Goal: Task Accomplishment & Management: Complete application form

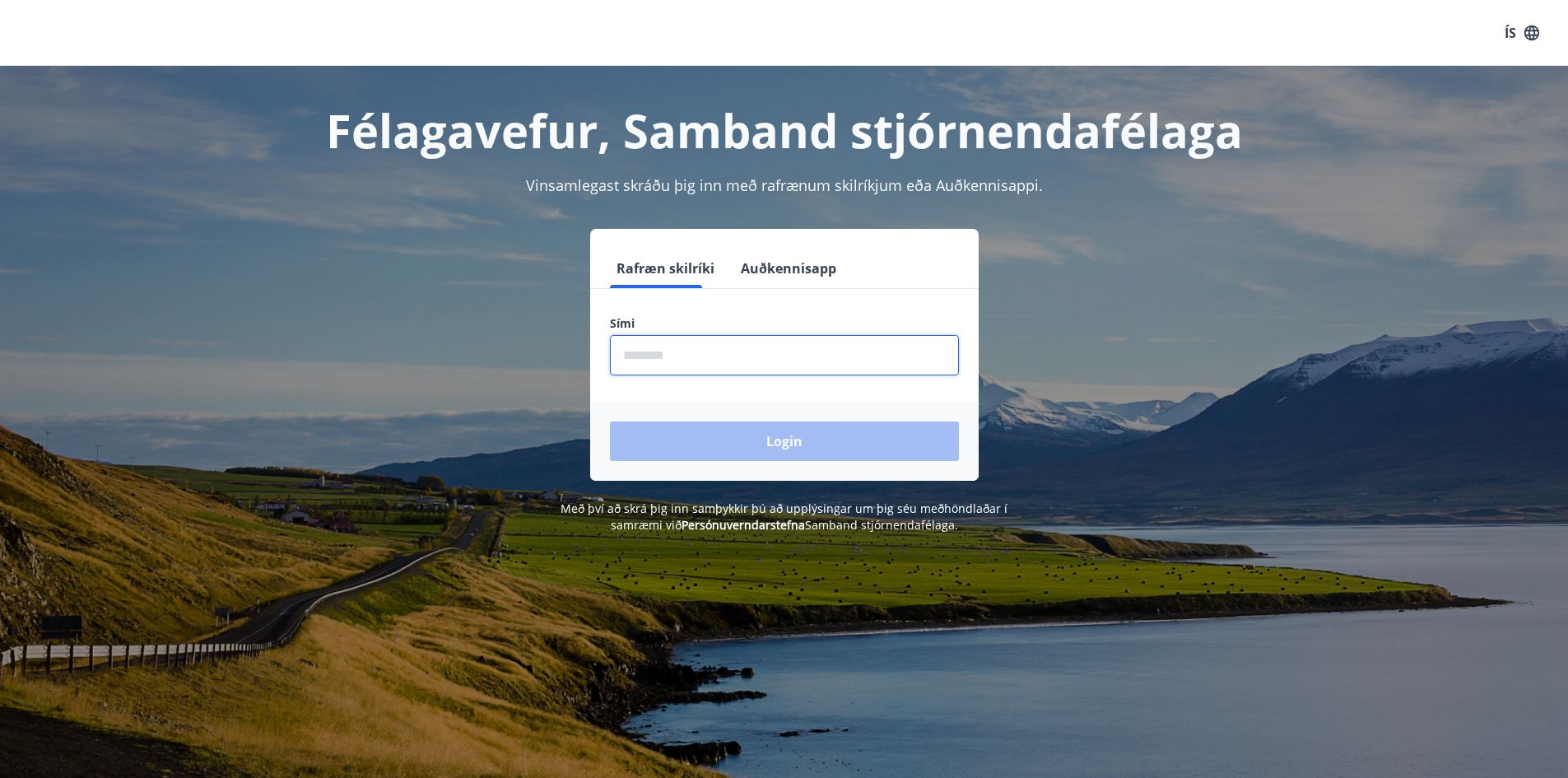
click at [714, 353] on input "phone" at bounding box center [784, 355] width 349 height 40
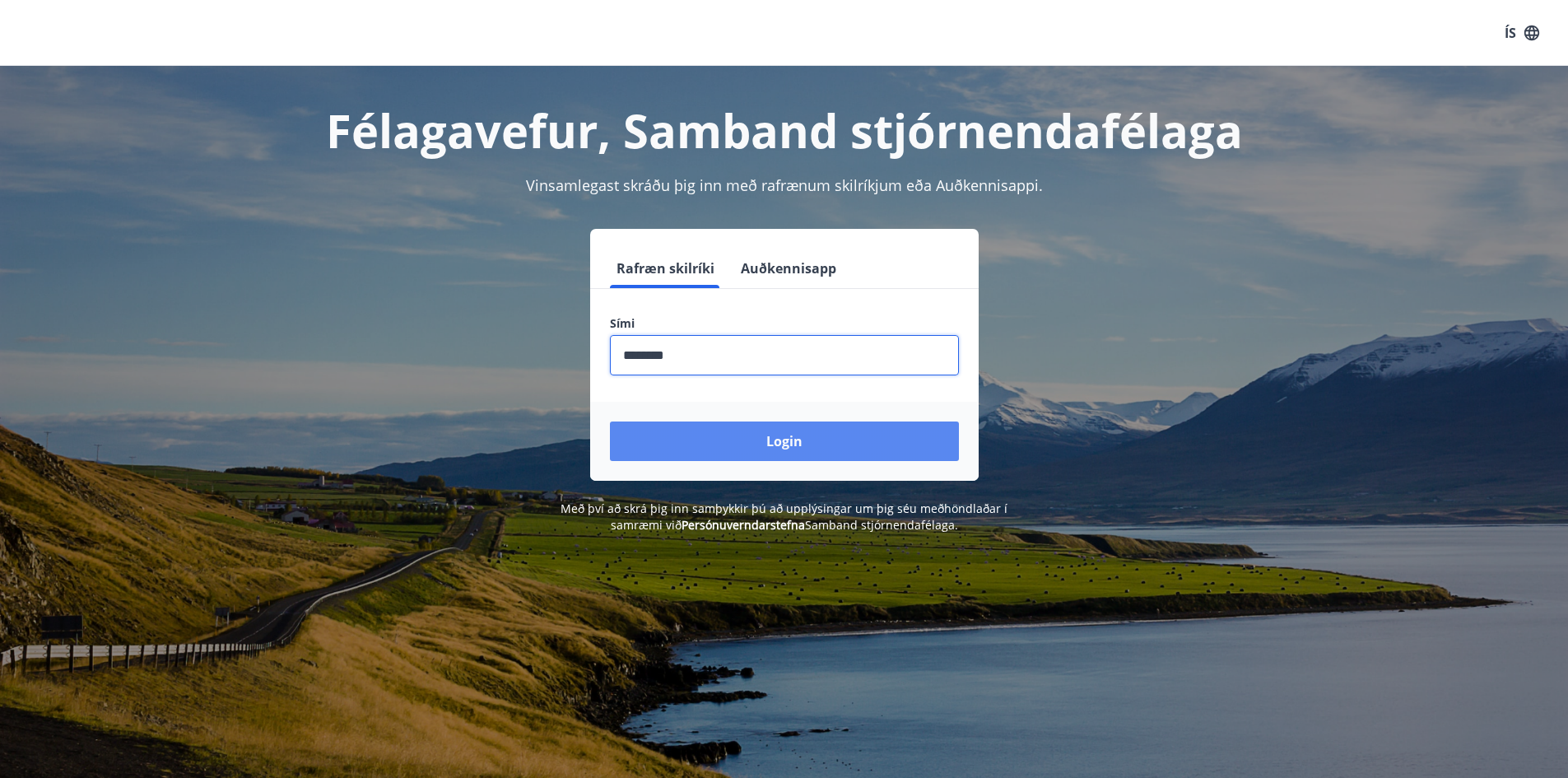
type input "********"
click at [772, 438] on button "Login" at bounding box center [784, 442] width 349 height 40
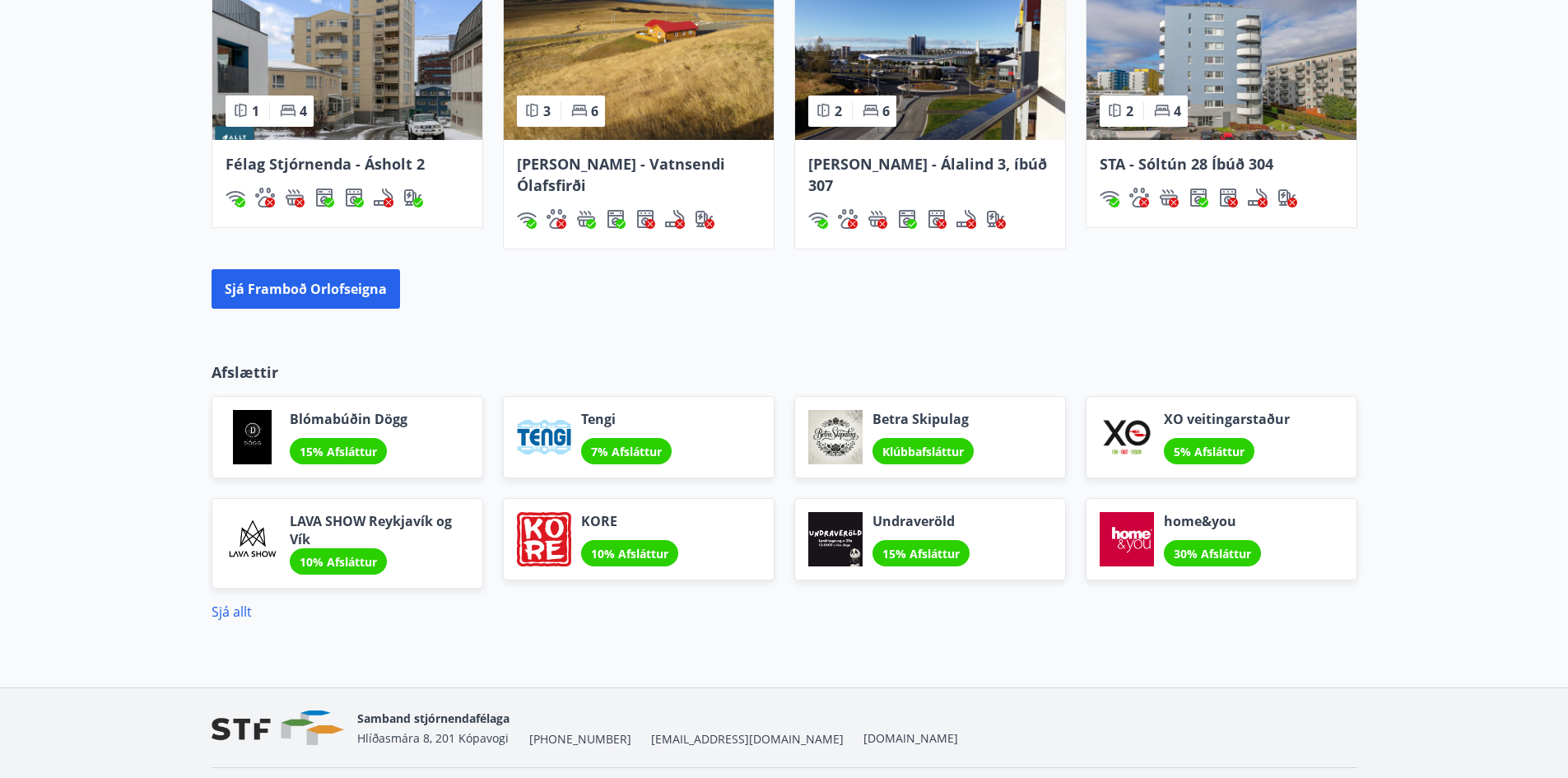
scroll to position [1232, 0]
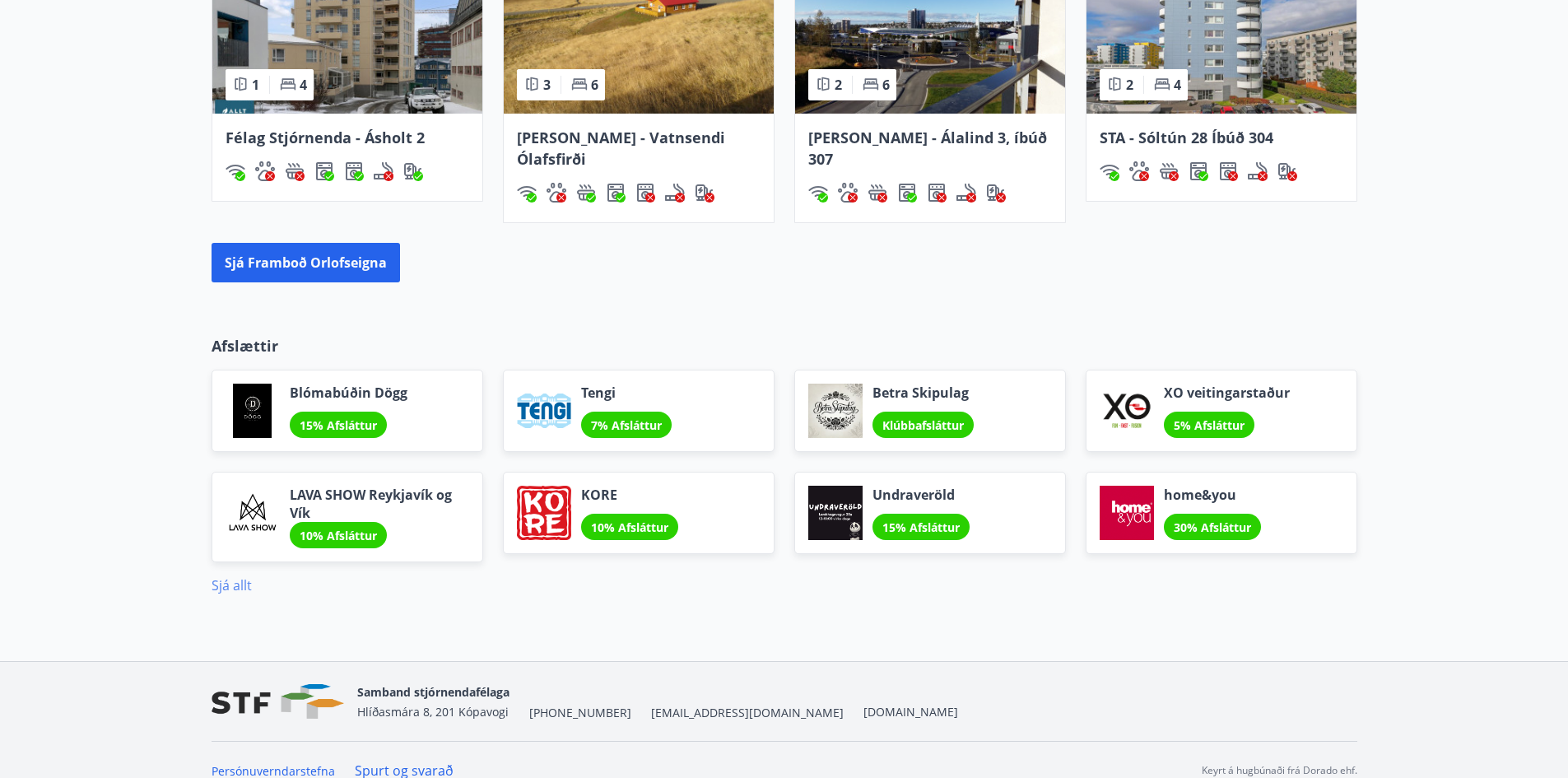
click at [231, 577] on link "Sjá allt" at bounding box center [231, 585] width 40 height 18
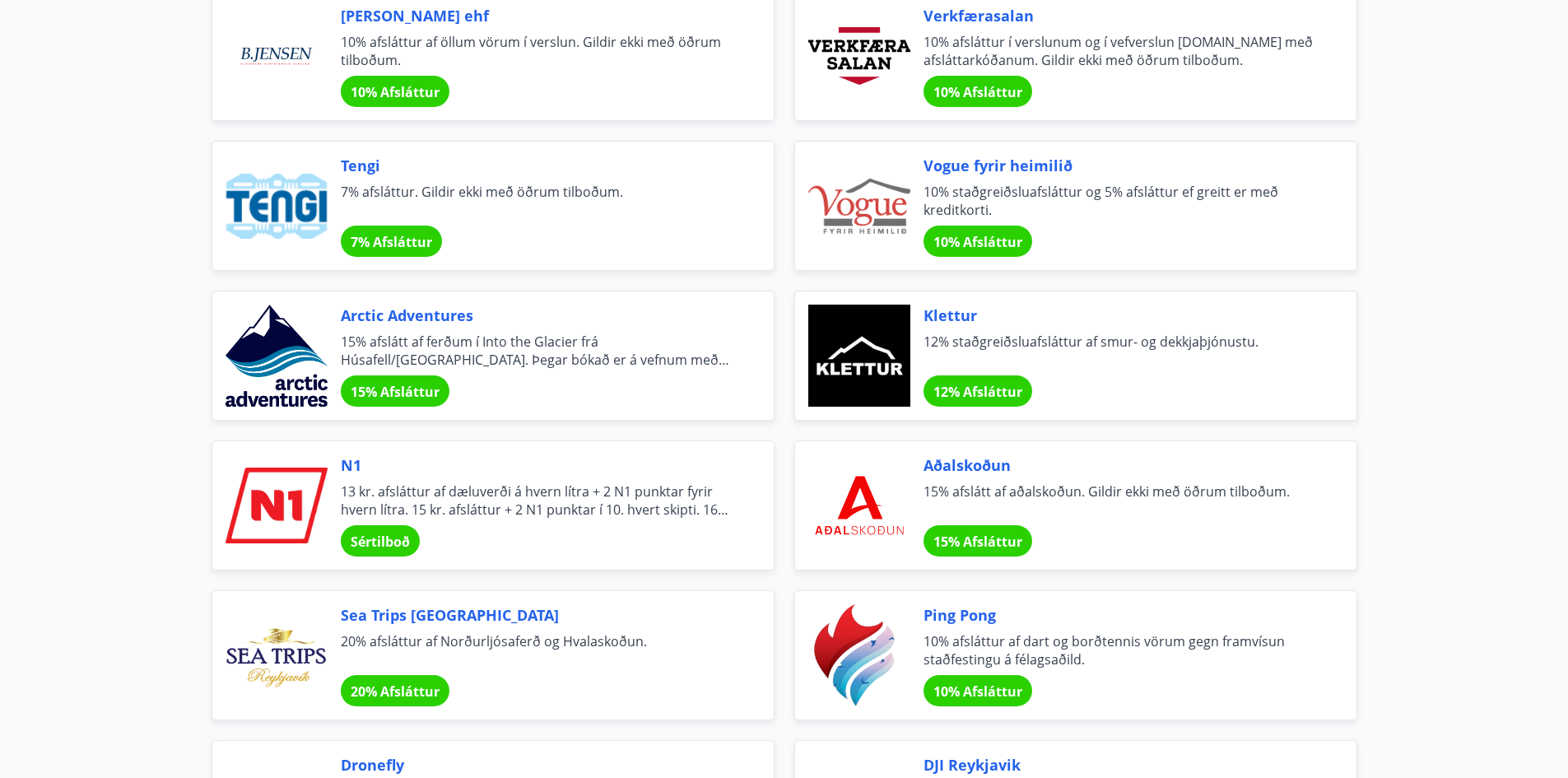
scroll to position [2965, 0]
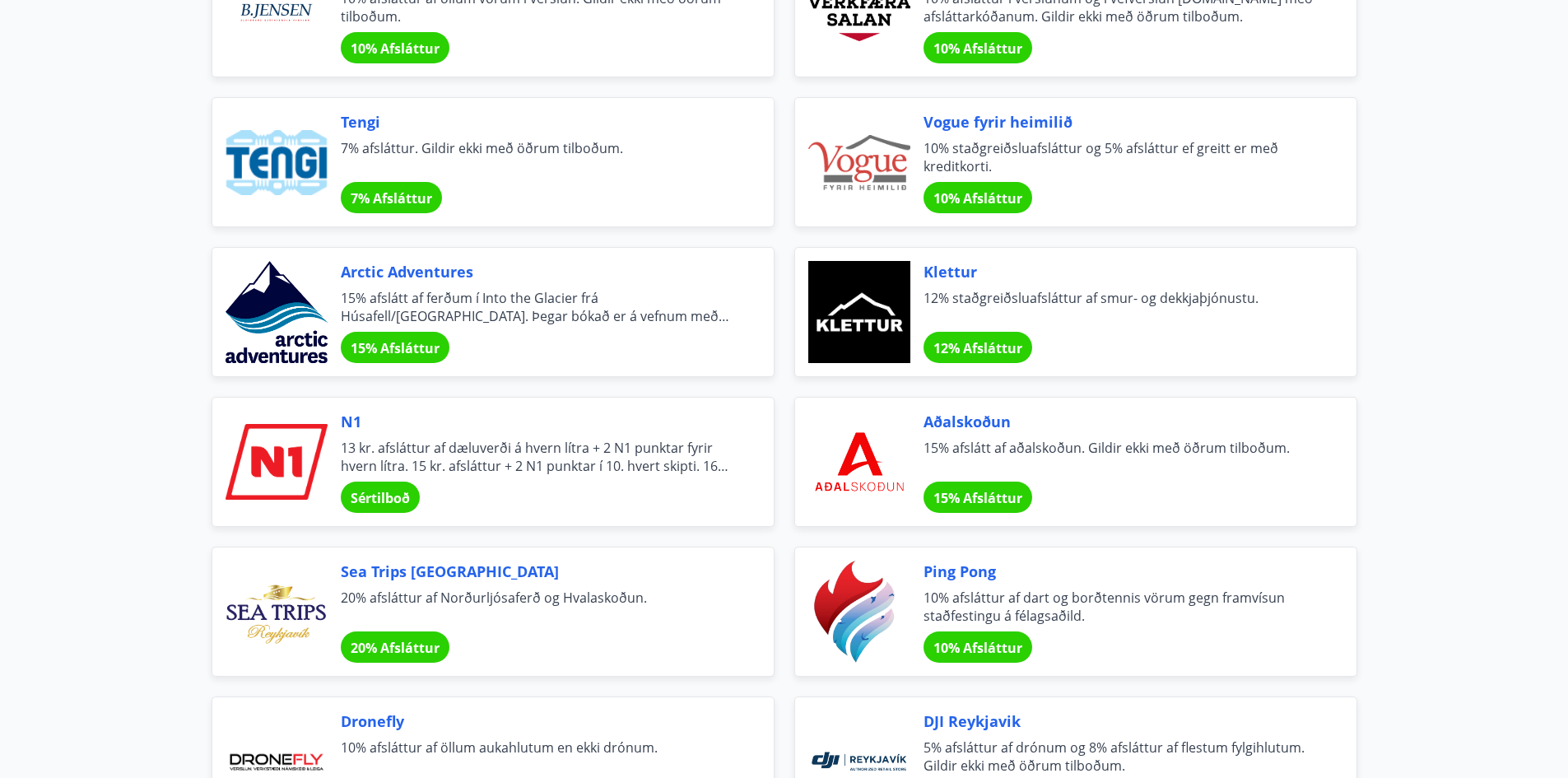
click at [399, 503] on span "Sértilboð" at bounding box center [380, 499] width 59 height 18
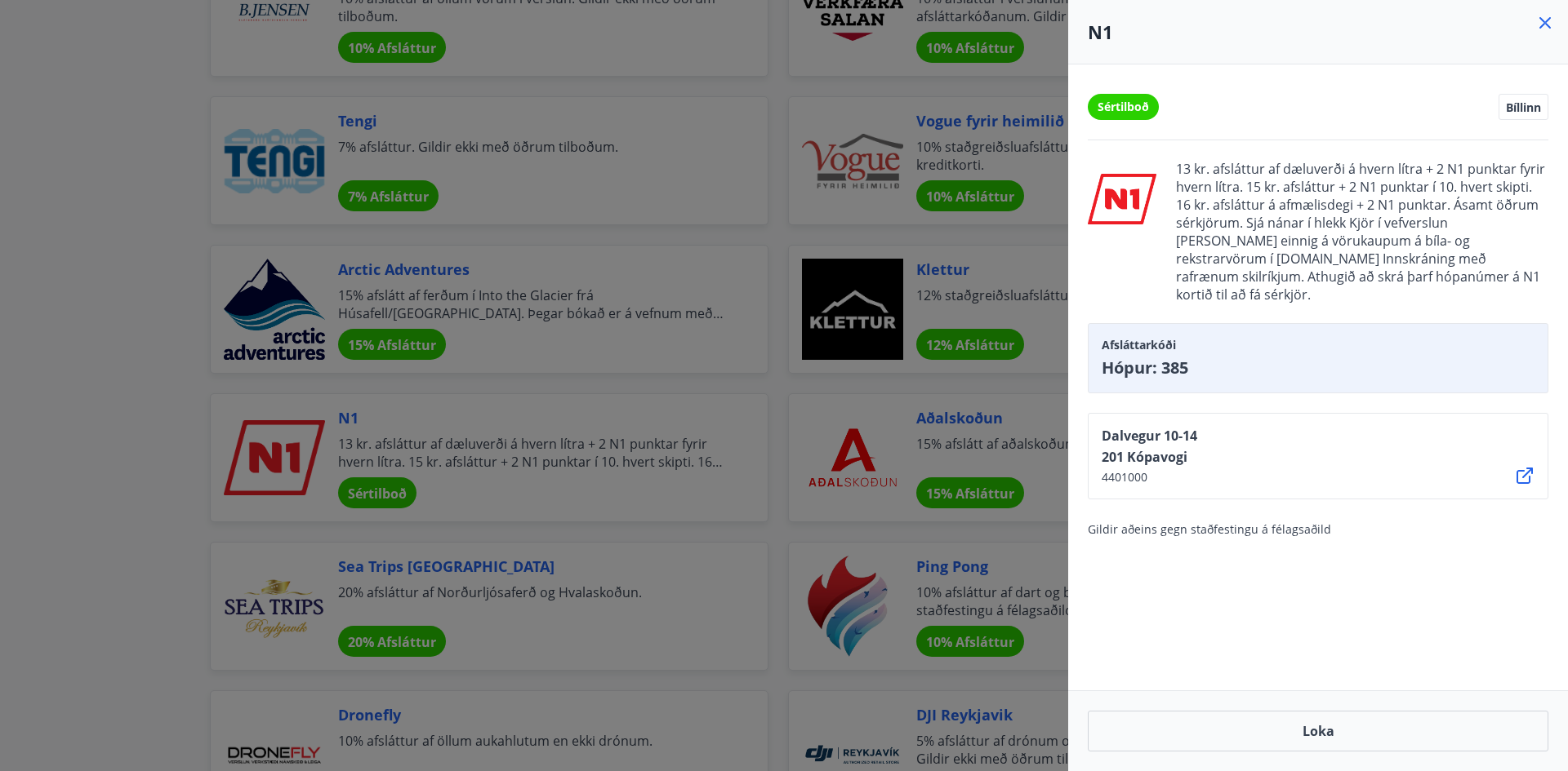
click at [1371, 537] on div "Sértilboð Bíllinn 13 kr. afsláttur af dæluverði á hvern lítra + 2 N1 punktar fy…" at bounding box center [1317, 377] width 499 height 626
click at [1323, 732] on button "Loka" at bounding box center [1318, 730] width 461 height 41
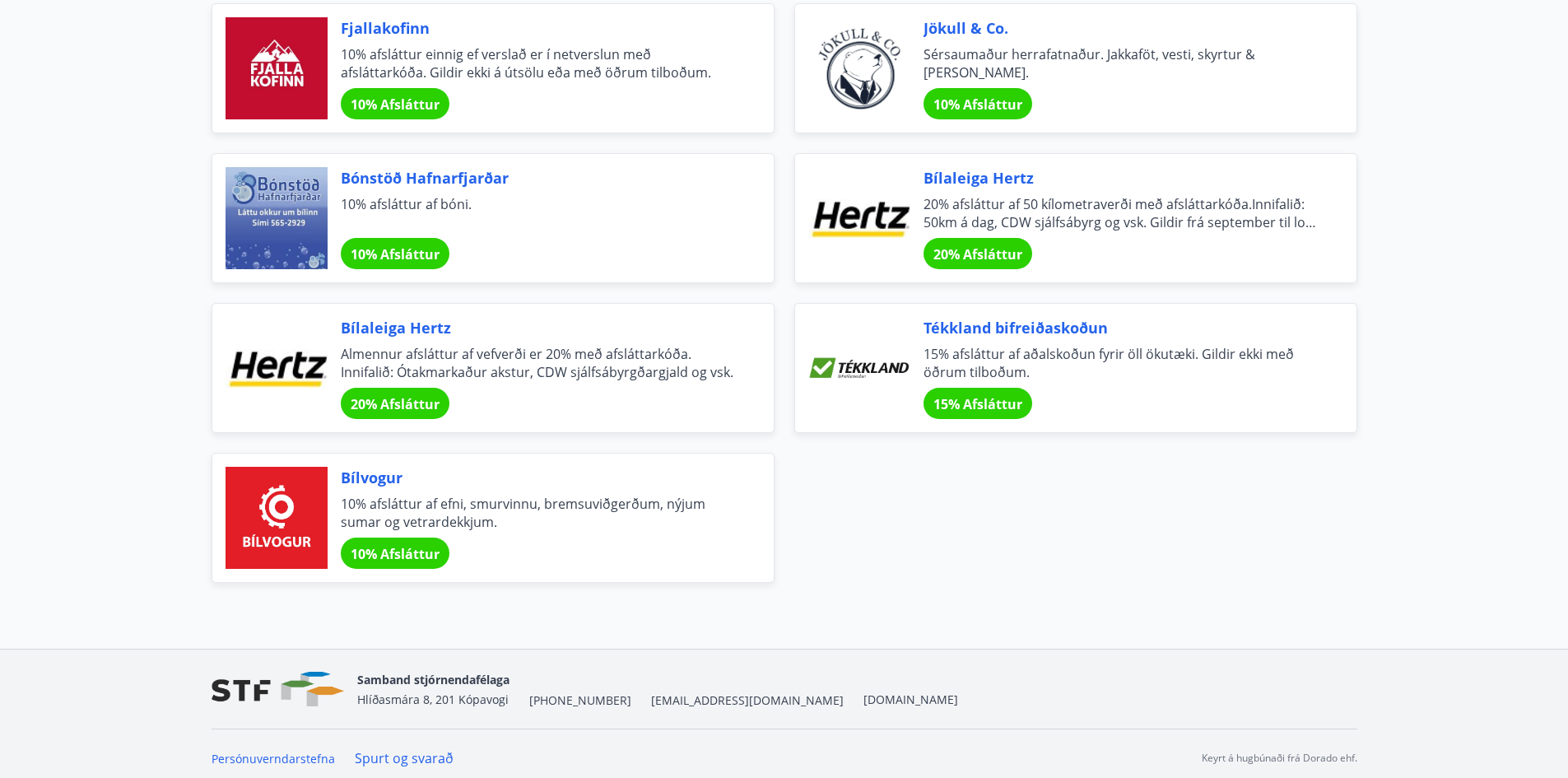
scroll to position [5467, 0]
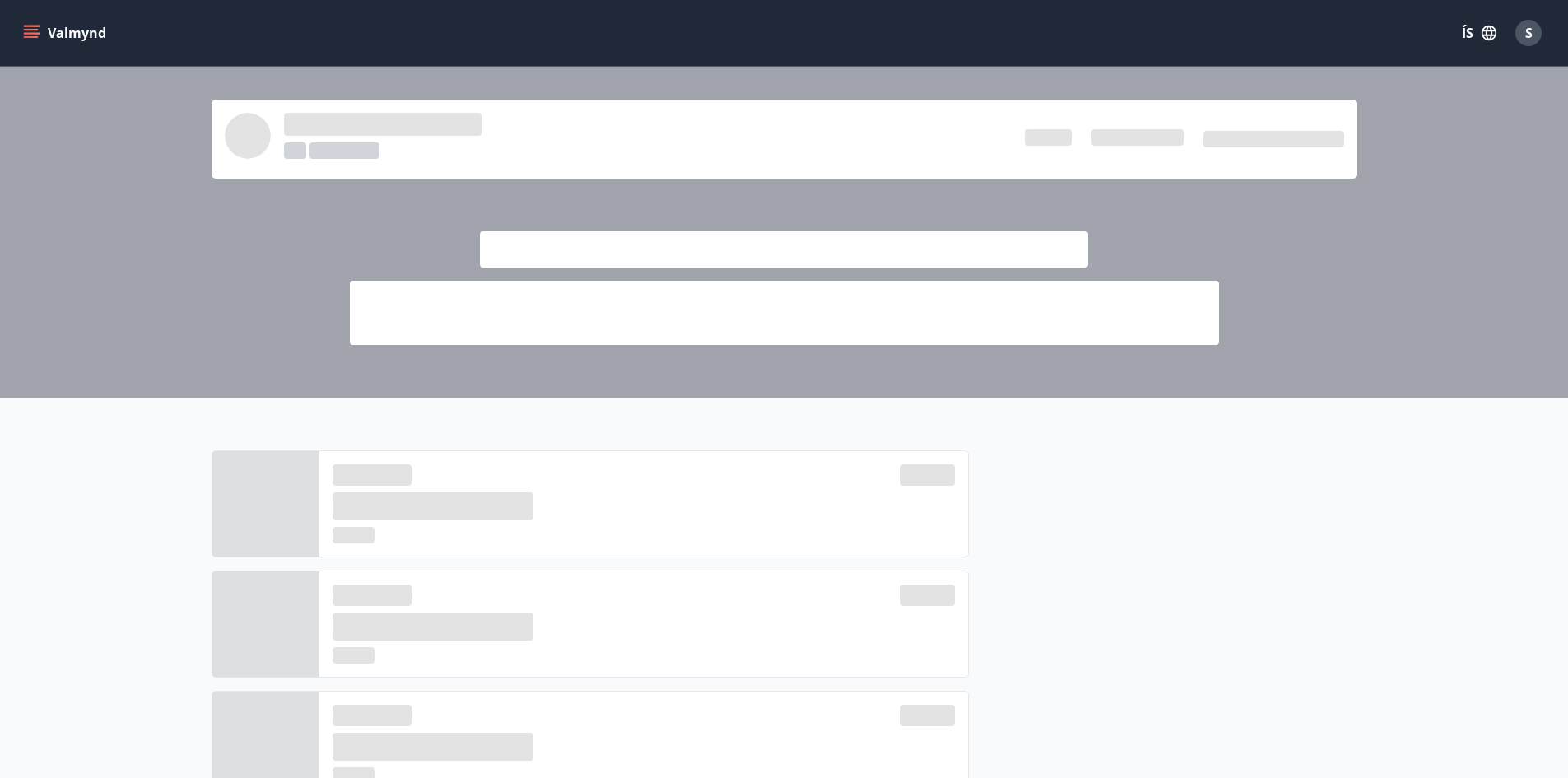
click at [34, 29] on icon "menu" at bounding box center [31, 30] width 15 height 2
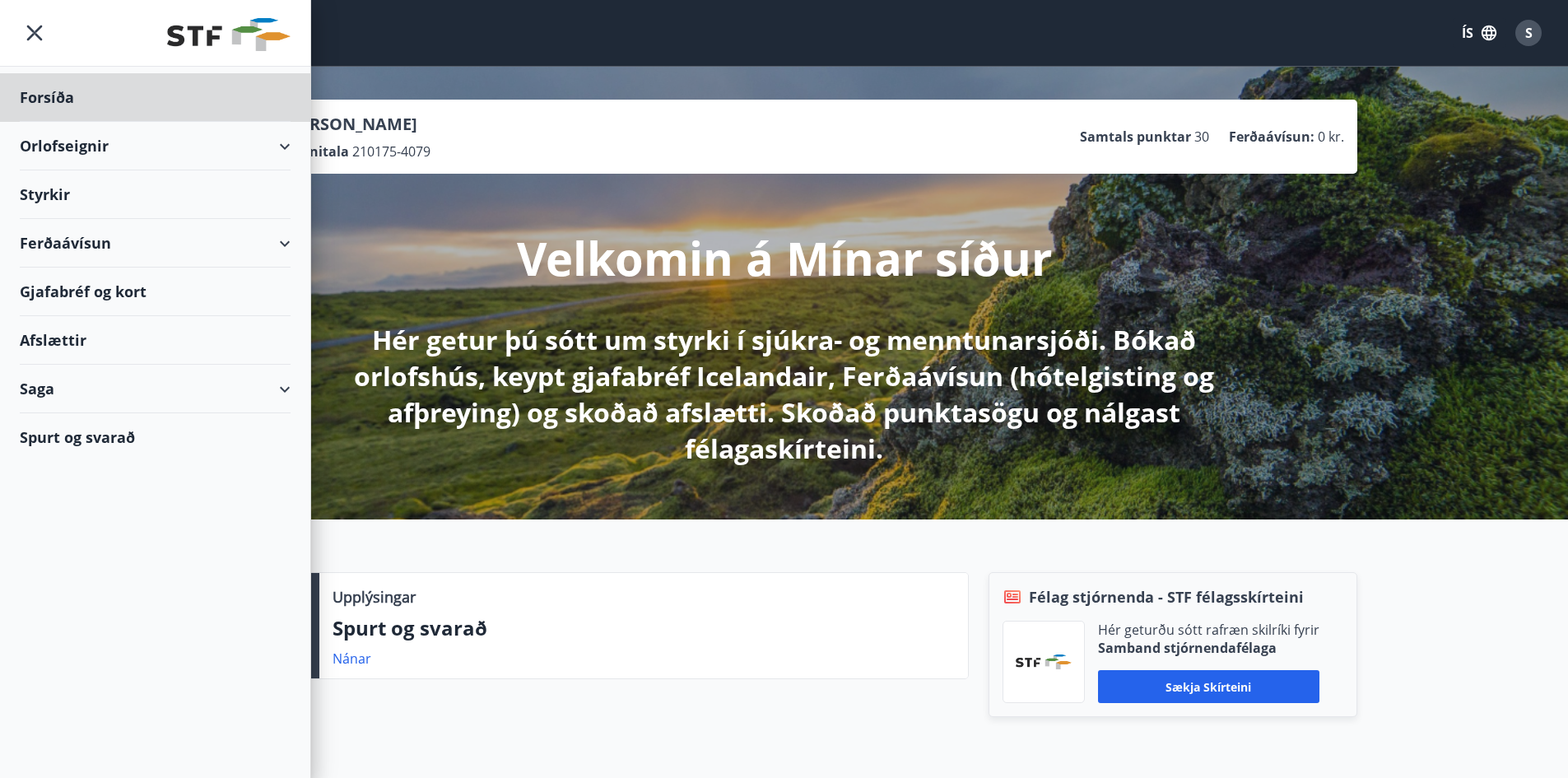
click at [55, 194] on div "Styrkir" at bounding box center [156, 194] width 271 height 49
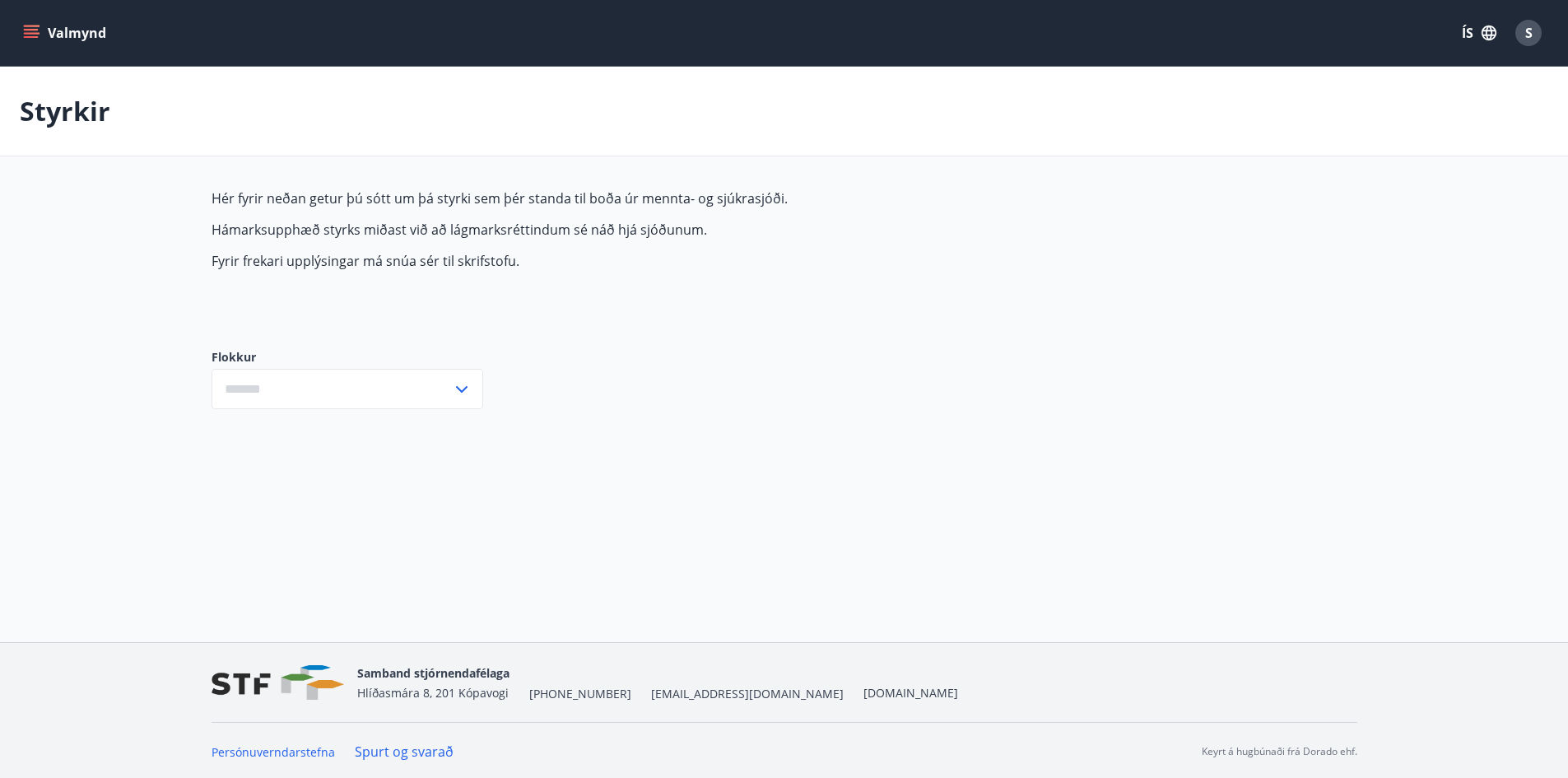
type input "***"
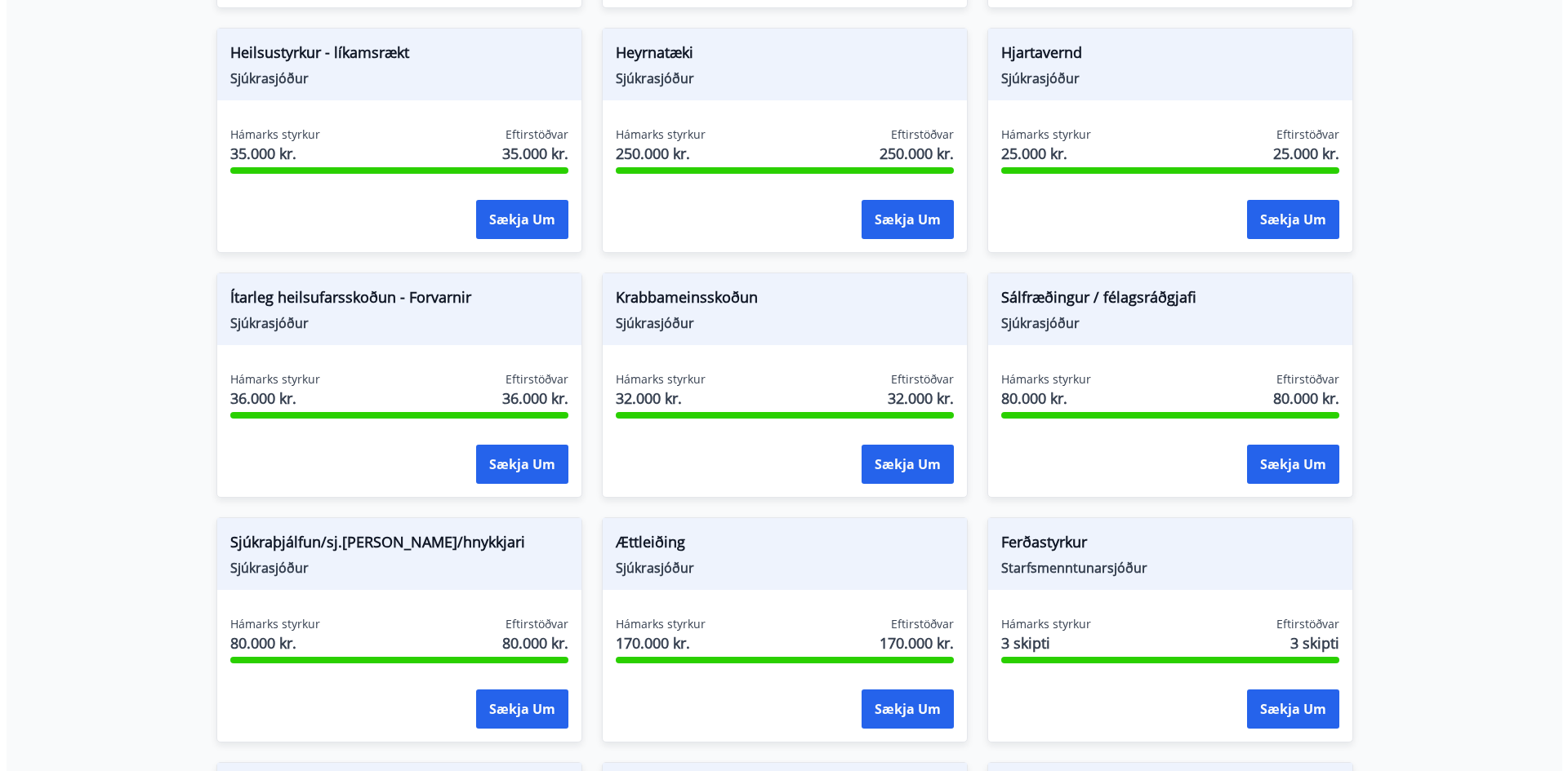
scroll to position [858, 0]
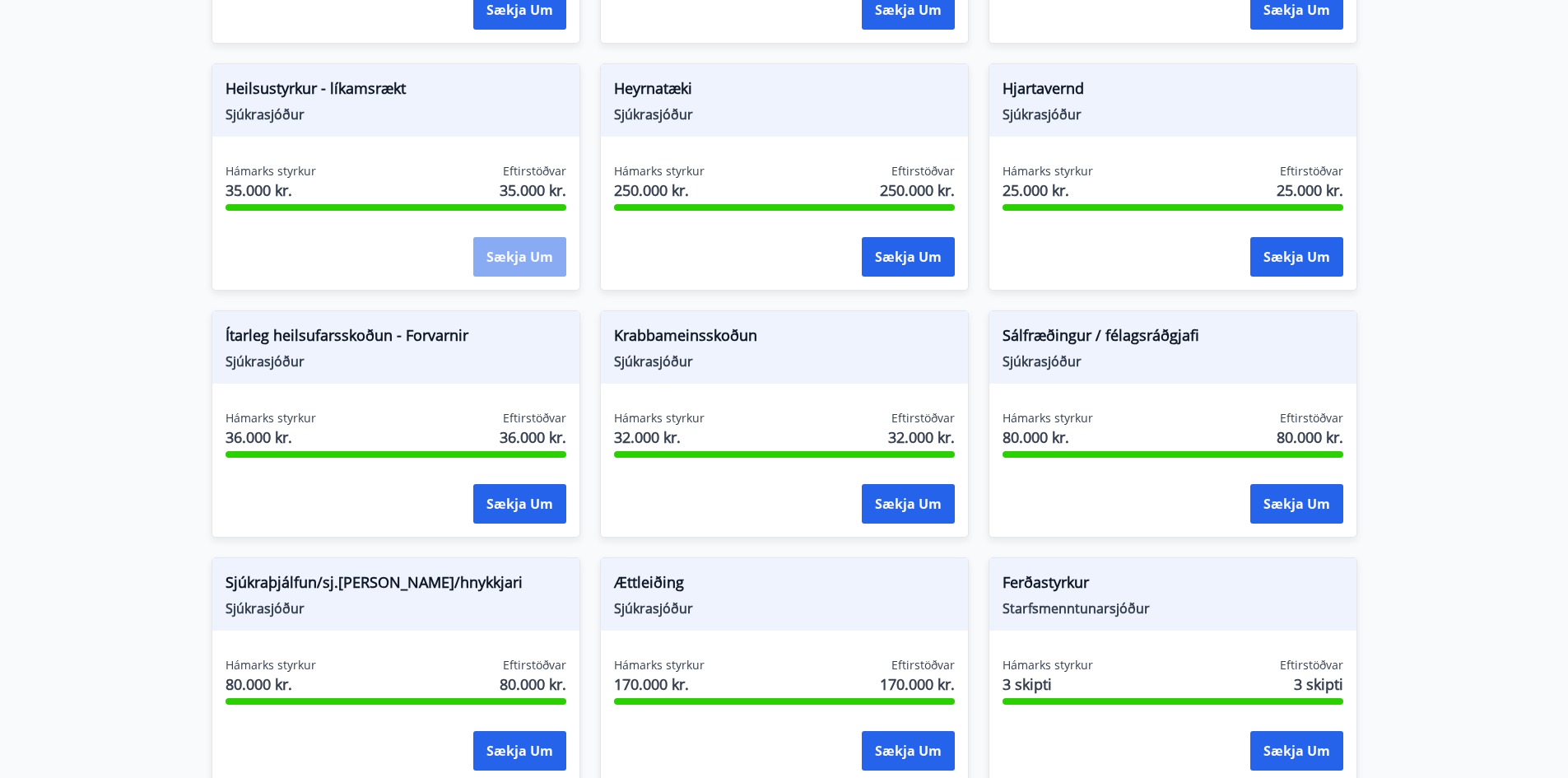
click at [535, 259] on button "Sækja um" at bounding box center [519, 257] width 93 height 40
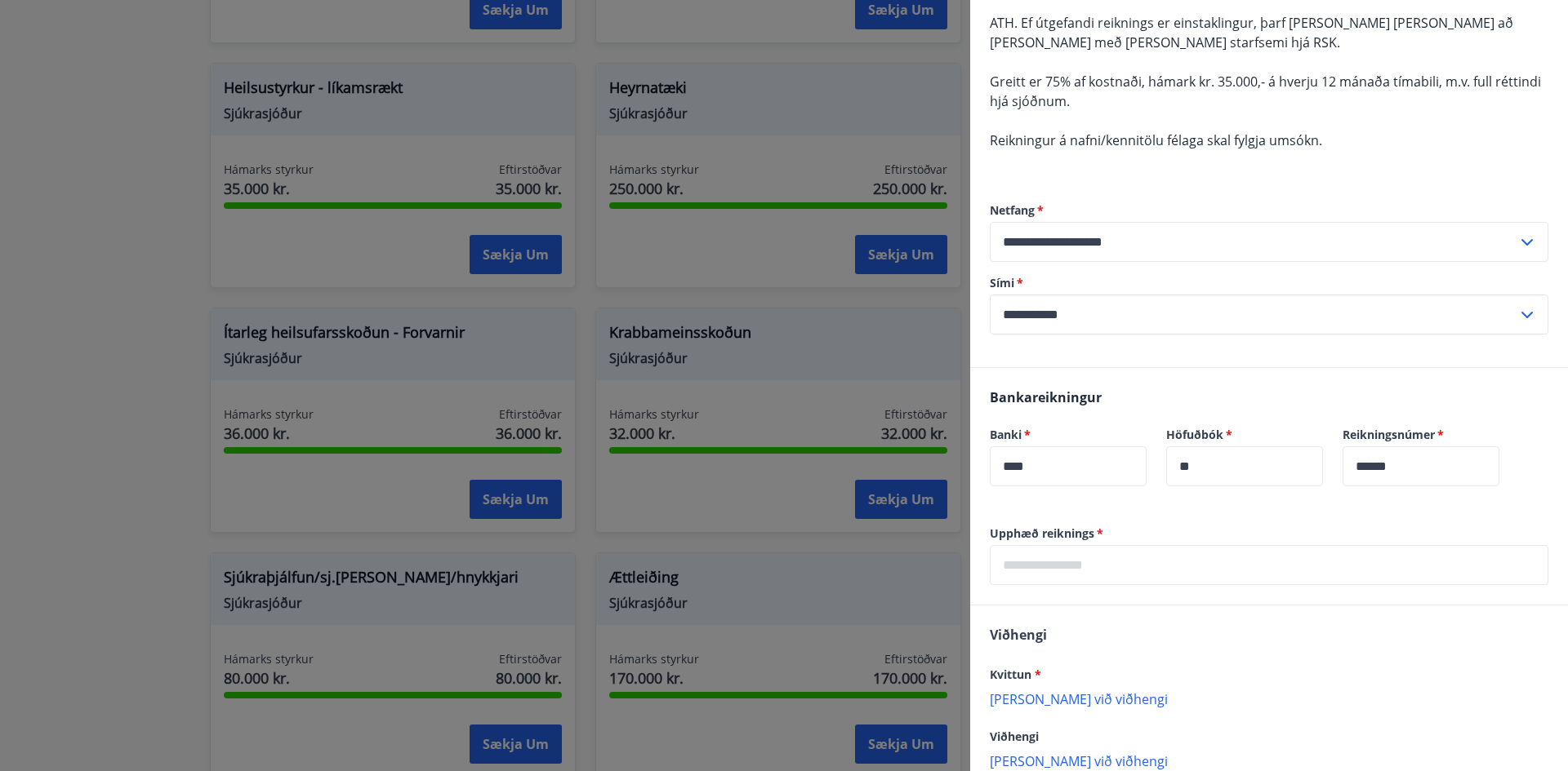
scroll to position [163, 0]
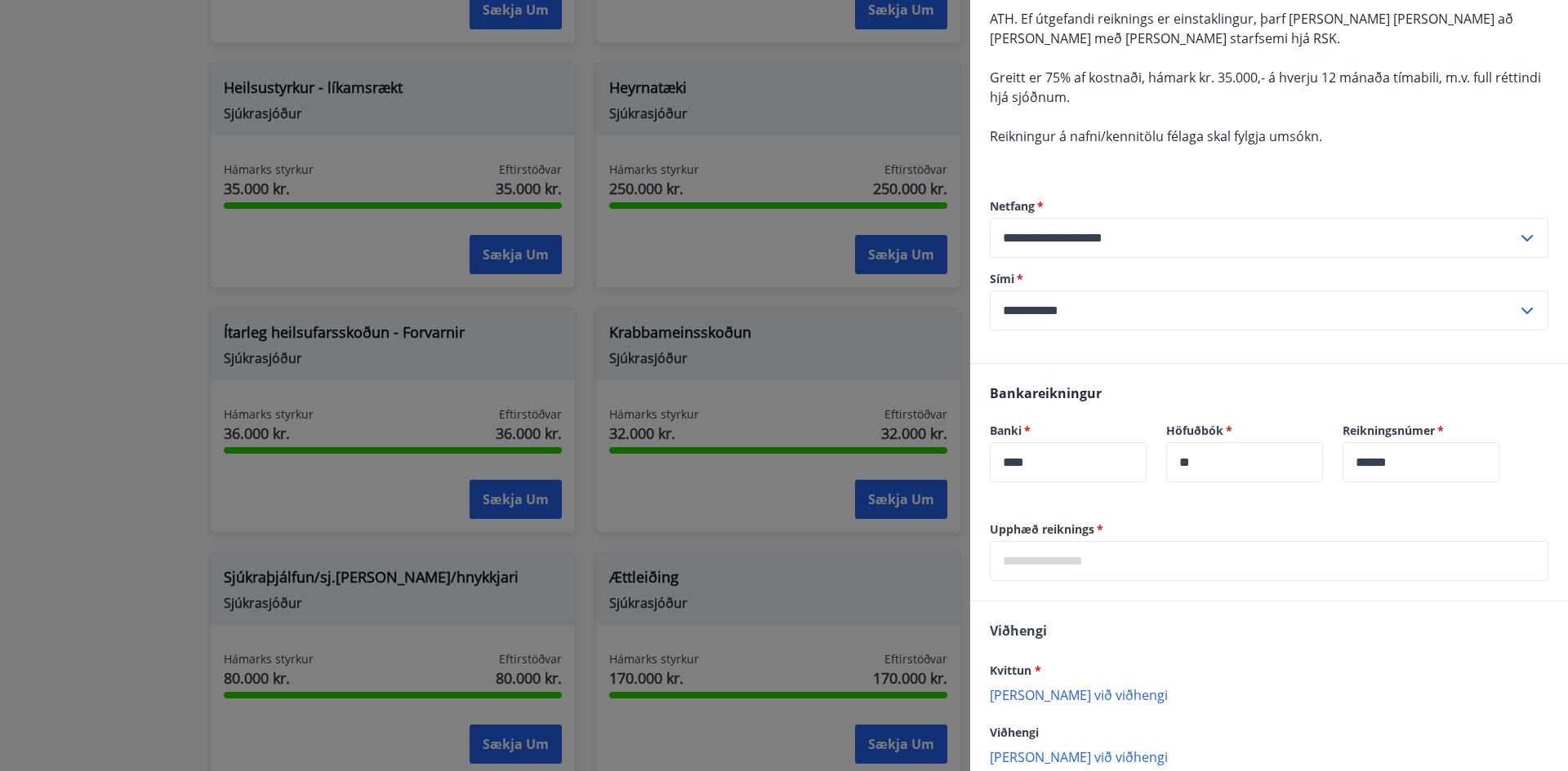
click at [1048, 569] on input "text" at bounding box center [1268, 561] width 559 height 40
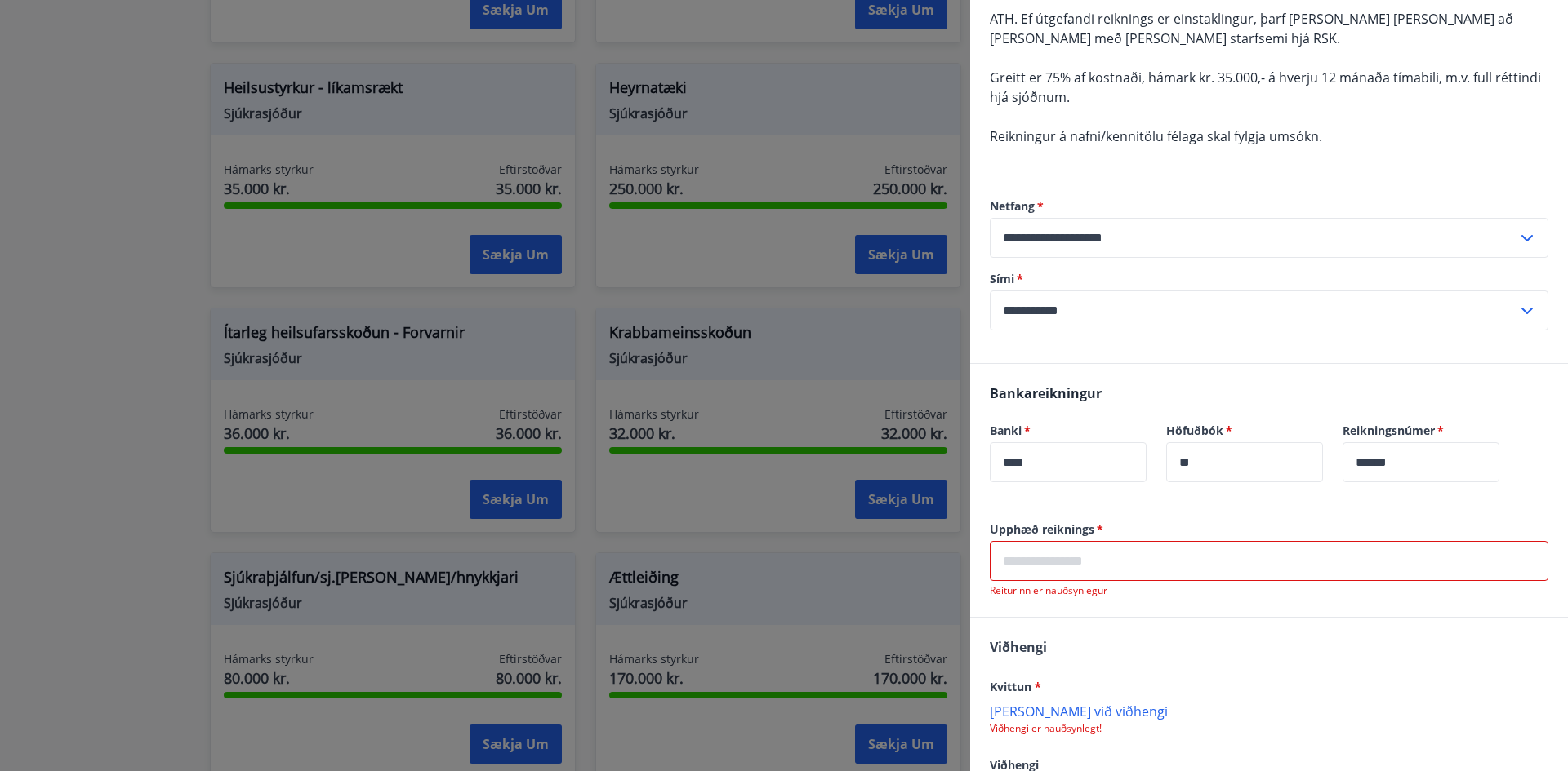
click at [1021, 561] on input "text" at bounding box center [1268, 561] width 559 height 40
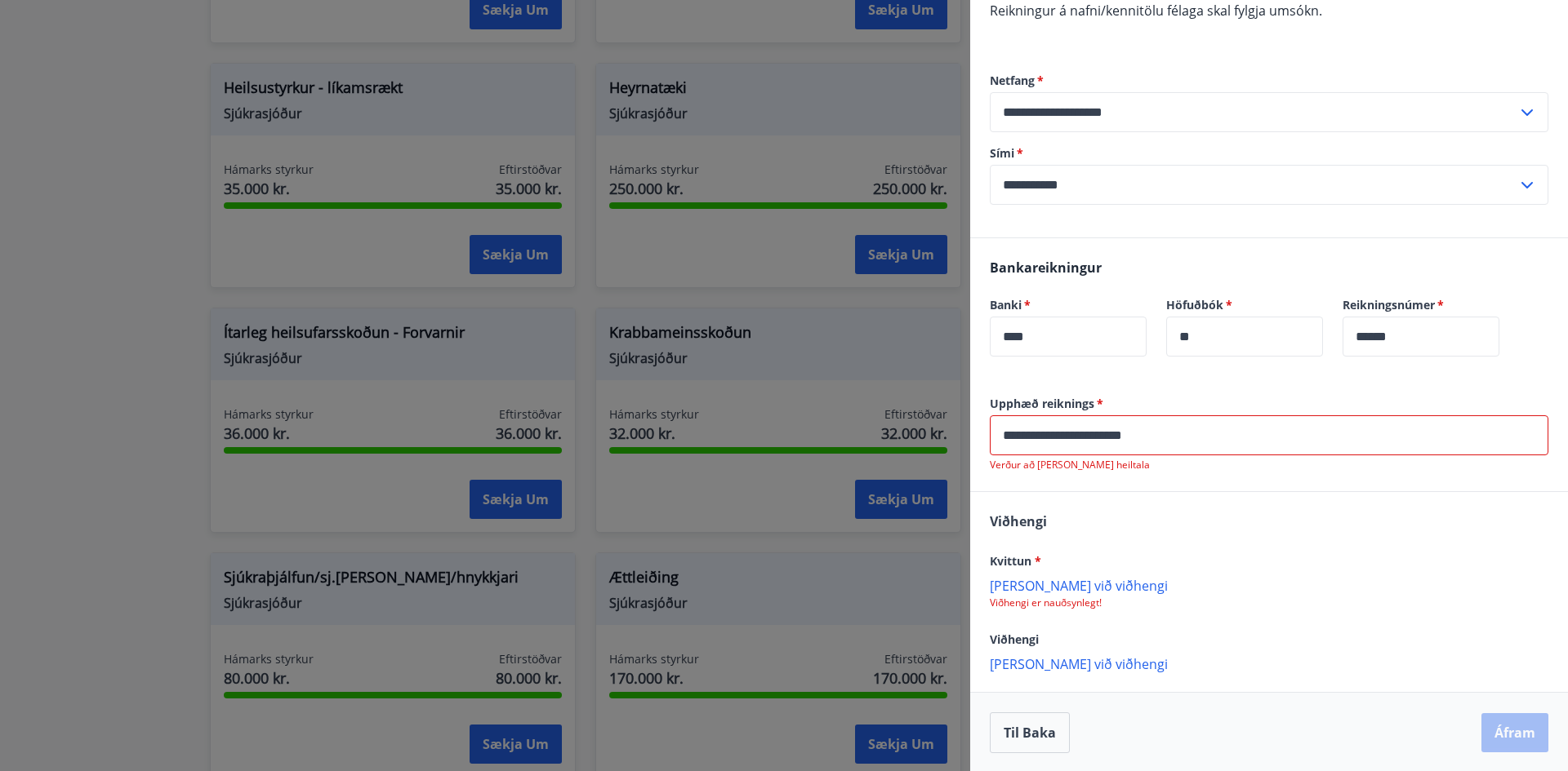
scroll to position [291, 0]
drag, startPoint x: 1026, startPoint y: 607, endPoint x: 1005, endPoint y: 604, distance: 21.2
click at [1005, 604] on p "Viðhengi er nauðsynlegt!" at bounding box center [1268, 601] width 559 height 13
click at [1028, 585] on p "[PERSON_NAME] við viðhengi" at bounding box center [1268, 583] width 559 height 17
click at [1054, 663] on p "[PERSON_NAME] við viðhengi" at bounding box center [1268, 663] width 559 height 17
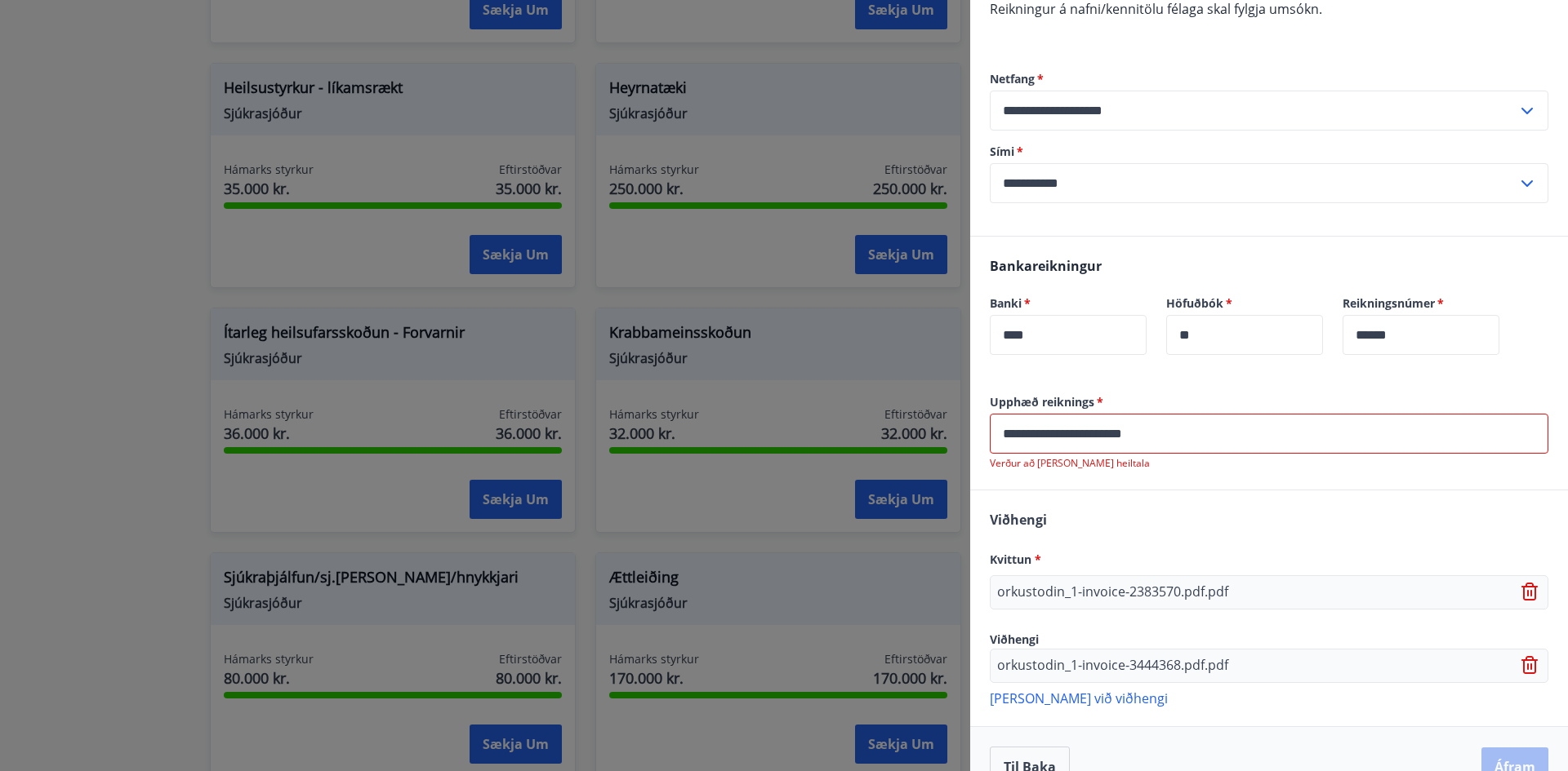
click at [1087, 701] on p "[PERSON_NAME] við viðhengi" at bounding box center [1268, 698] width 559 height 17
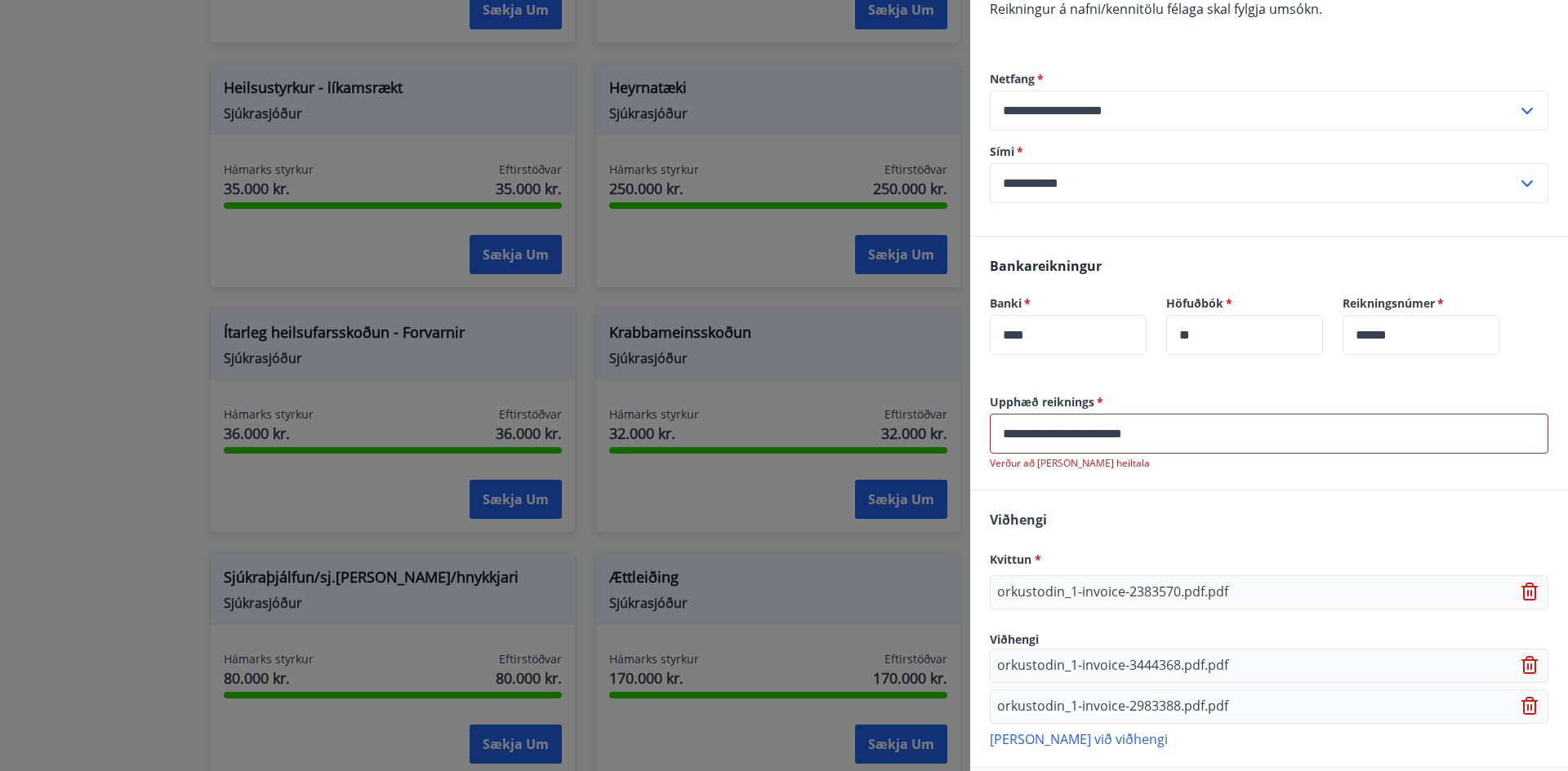
click at [1046, 743] on p "[PERSON_NAME] við viðhengi" at bounding box center [1268, 738] width 559 height 17
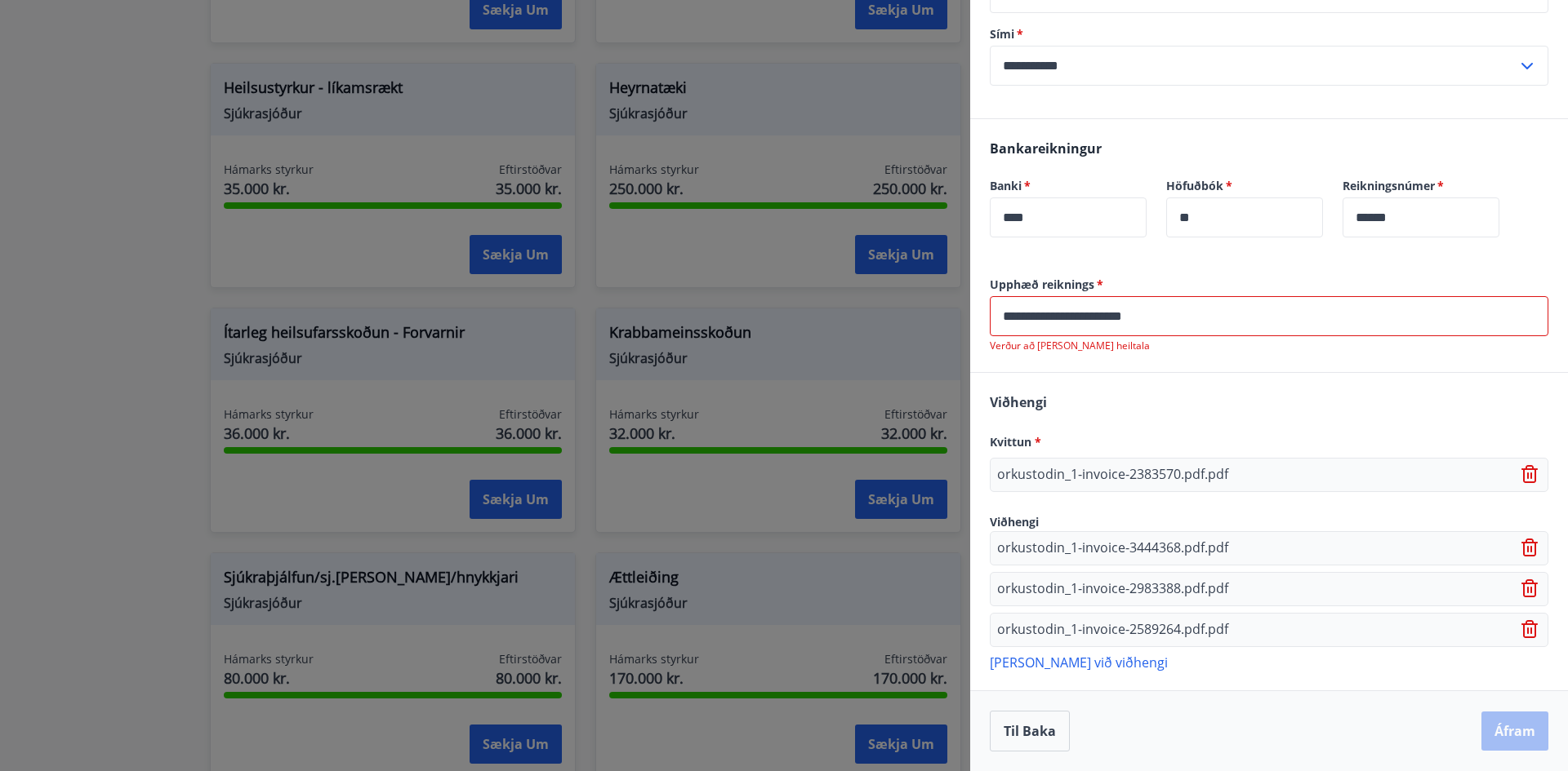
click at [1504, 728] on div "Til baka Áfram" at bounding box center [1268, 730] width 559 height 41
click at [1188, 310] on input "**********" at bounding box center [1268, 316] width 559 height 40
type input "*"
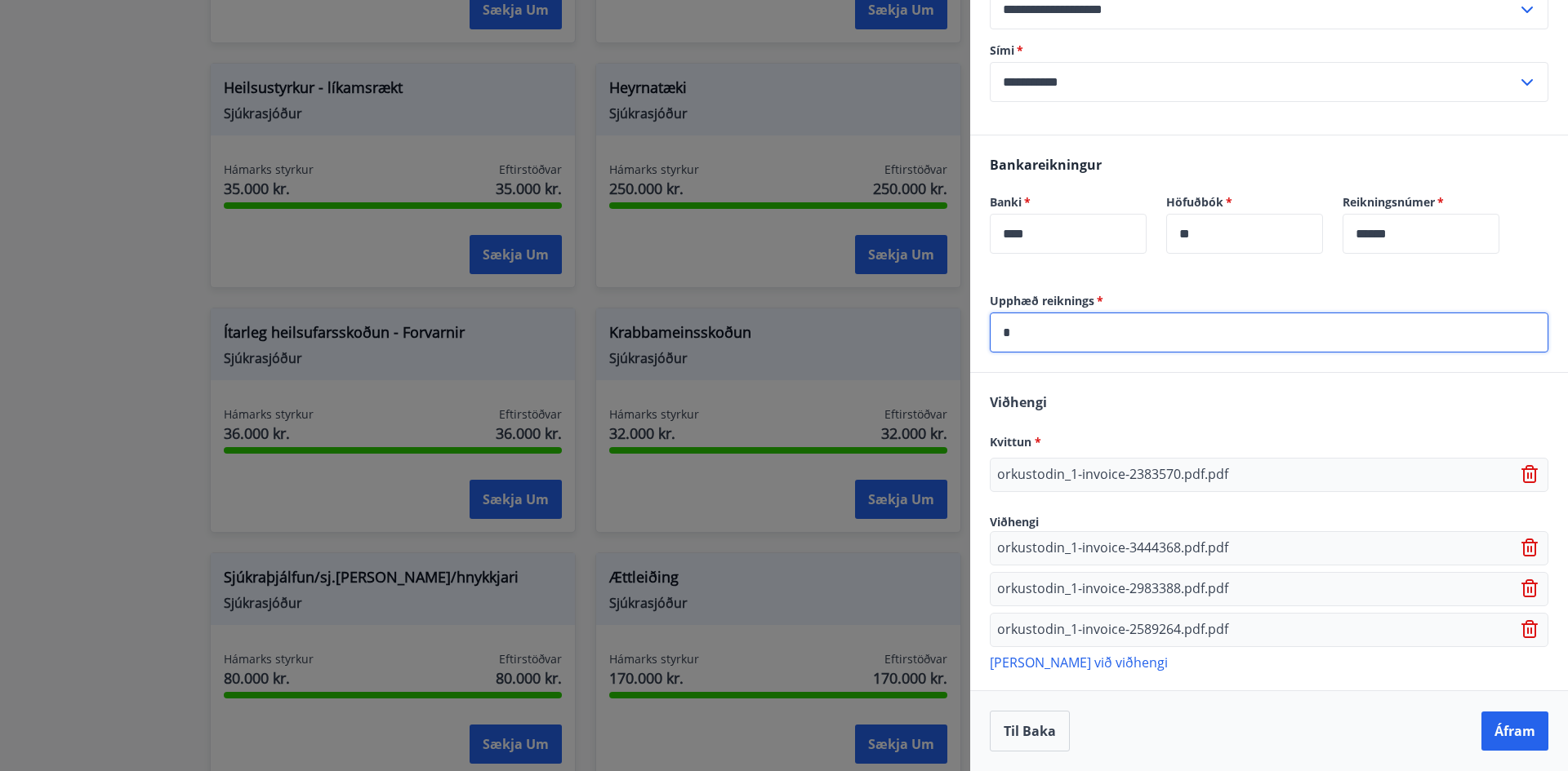
scroll to position [391, 0]
type input "*****"
click at [1515, 732] on button "Áfram" at bounding box center [1515, 731] width 67 height 40
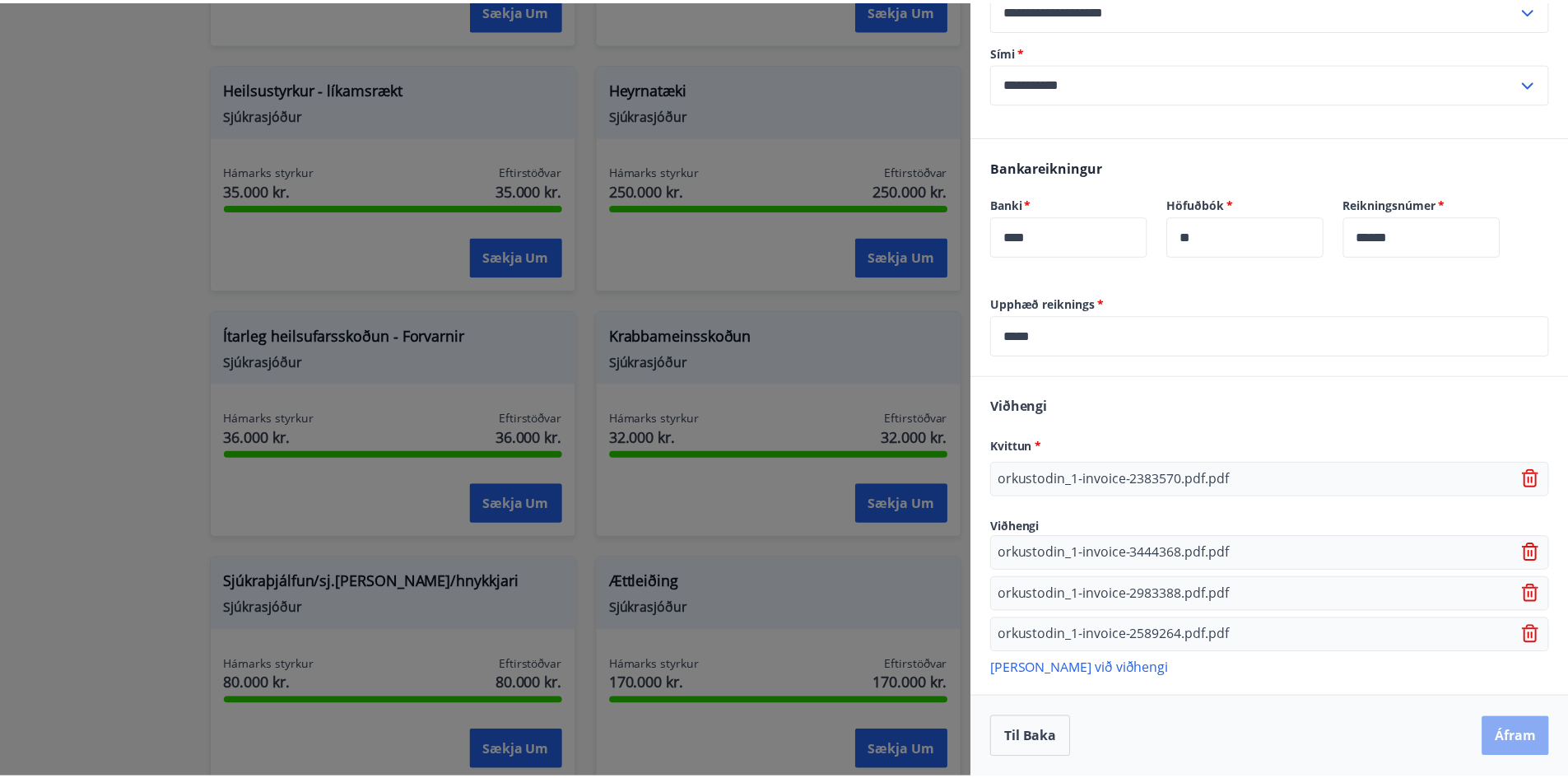
scroll to position [0, 0]
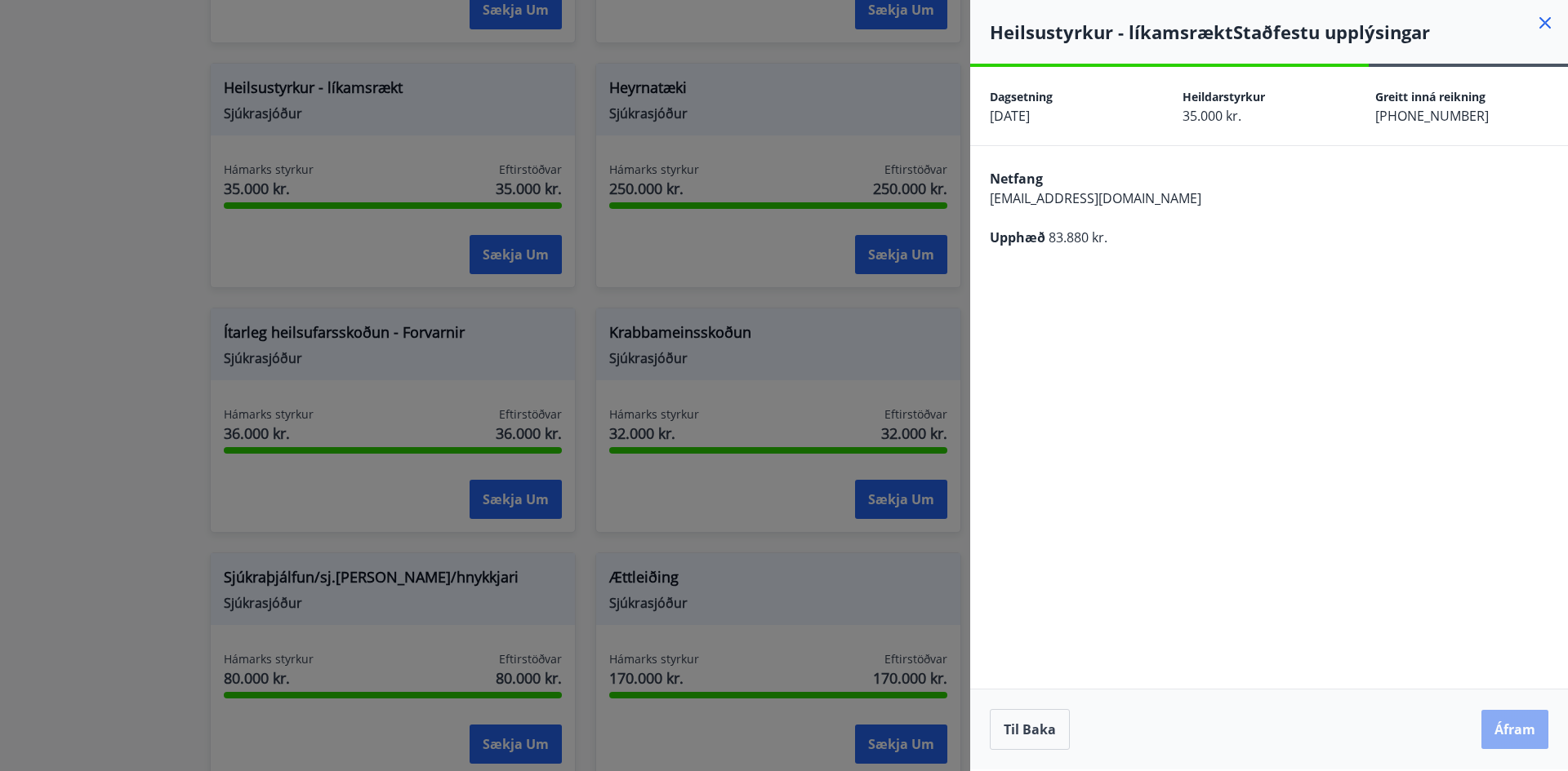
click at [1515, 729] on button "Áfram" at bounding box center [1515, 730] width 67 height 40
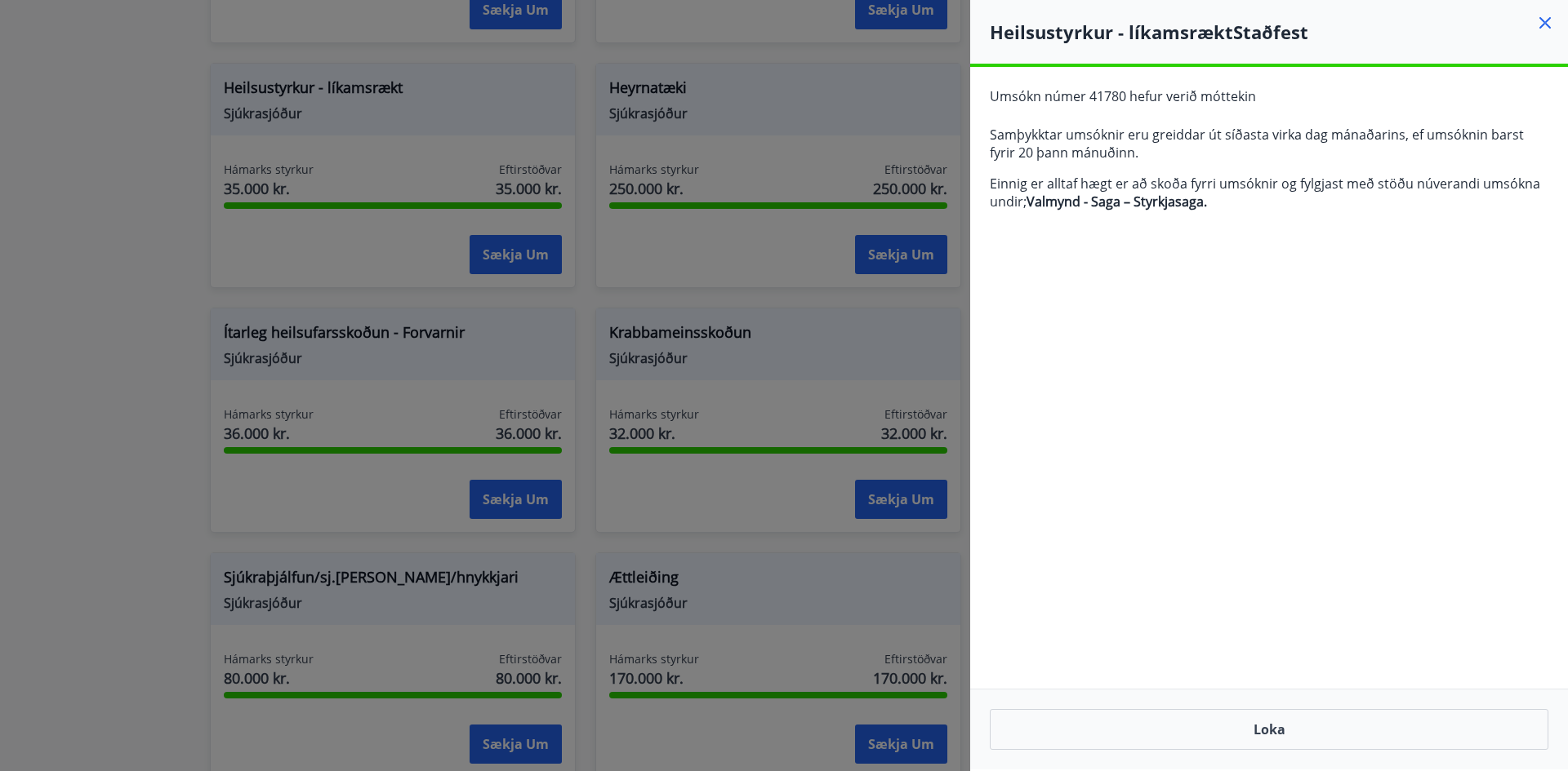
click at [506, 256] on div at bounding box center [784, 386] width 1568 height 771
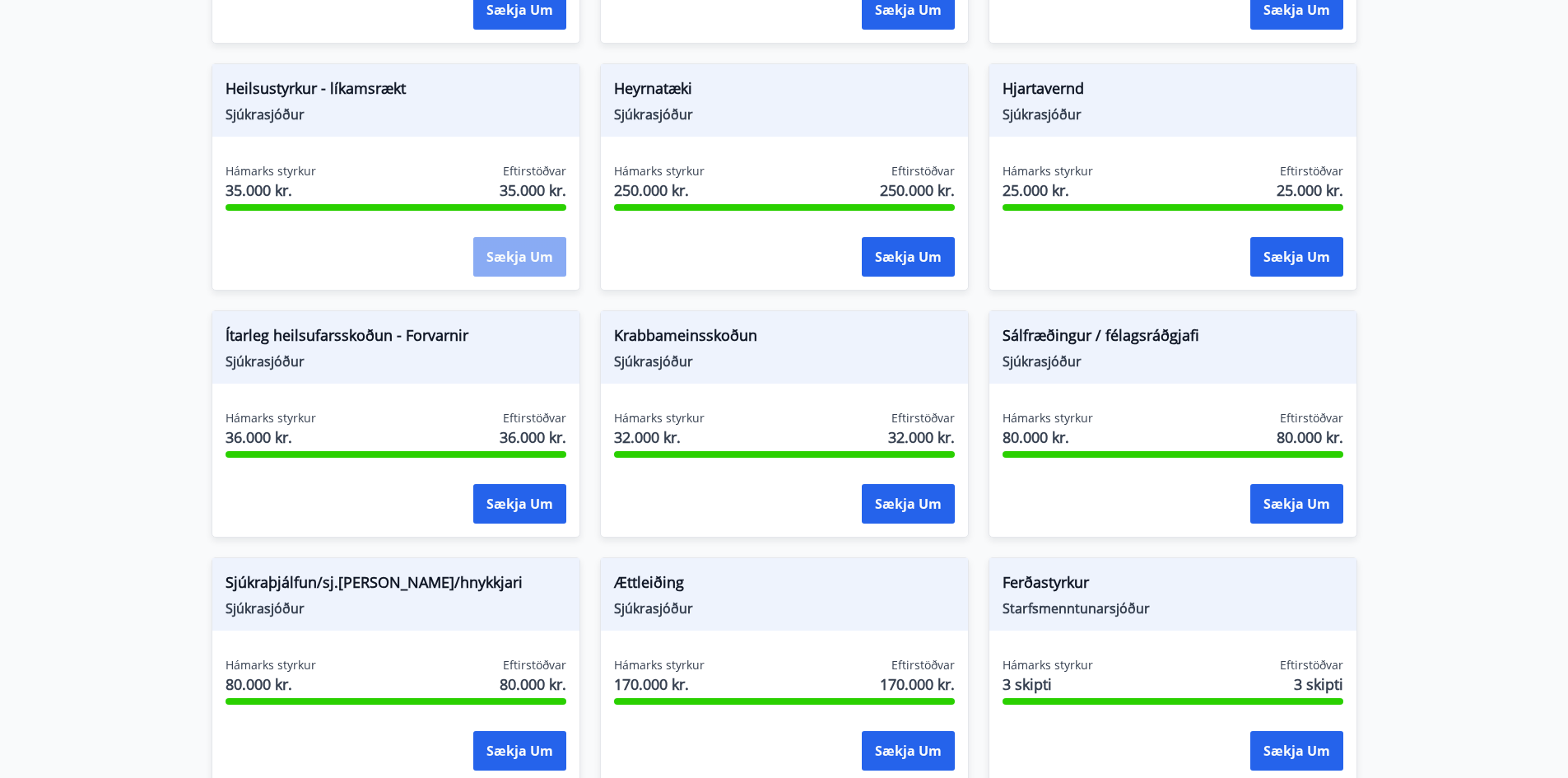
click at [518, 257] on button "Sækja um" at bounding box center [519, 257] width 93 height 40
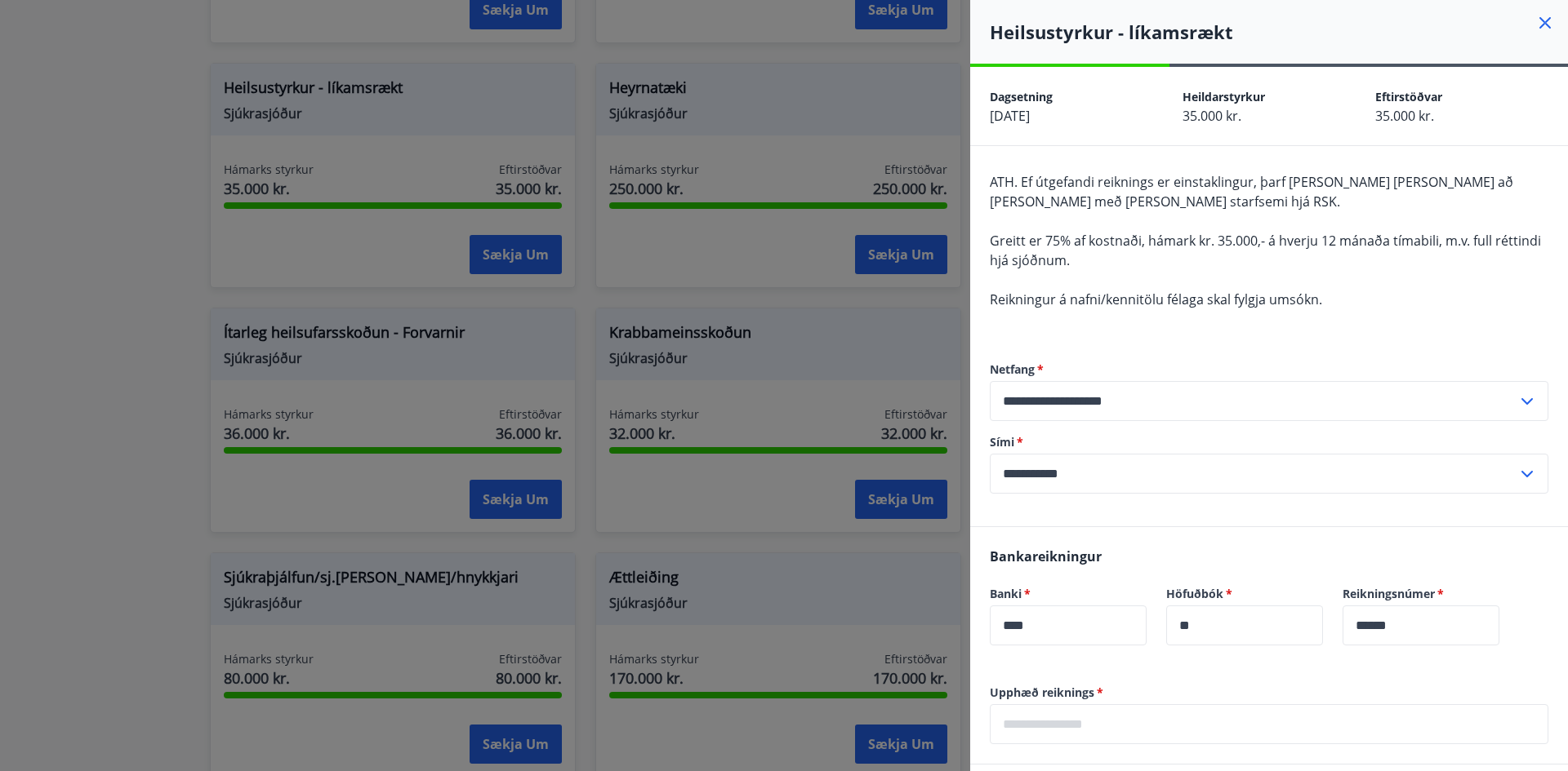
click at [1539, 25] on icon at bounding box center [1545, 23] width 12 height 12
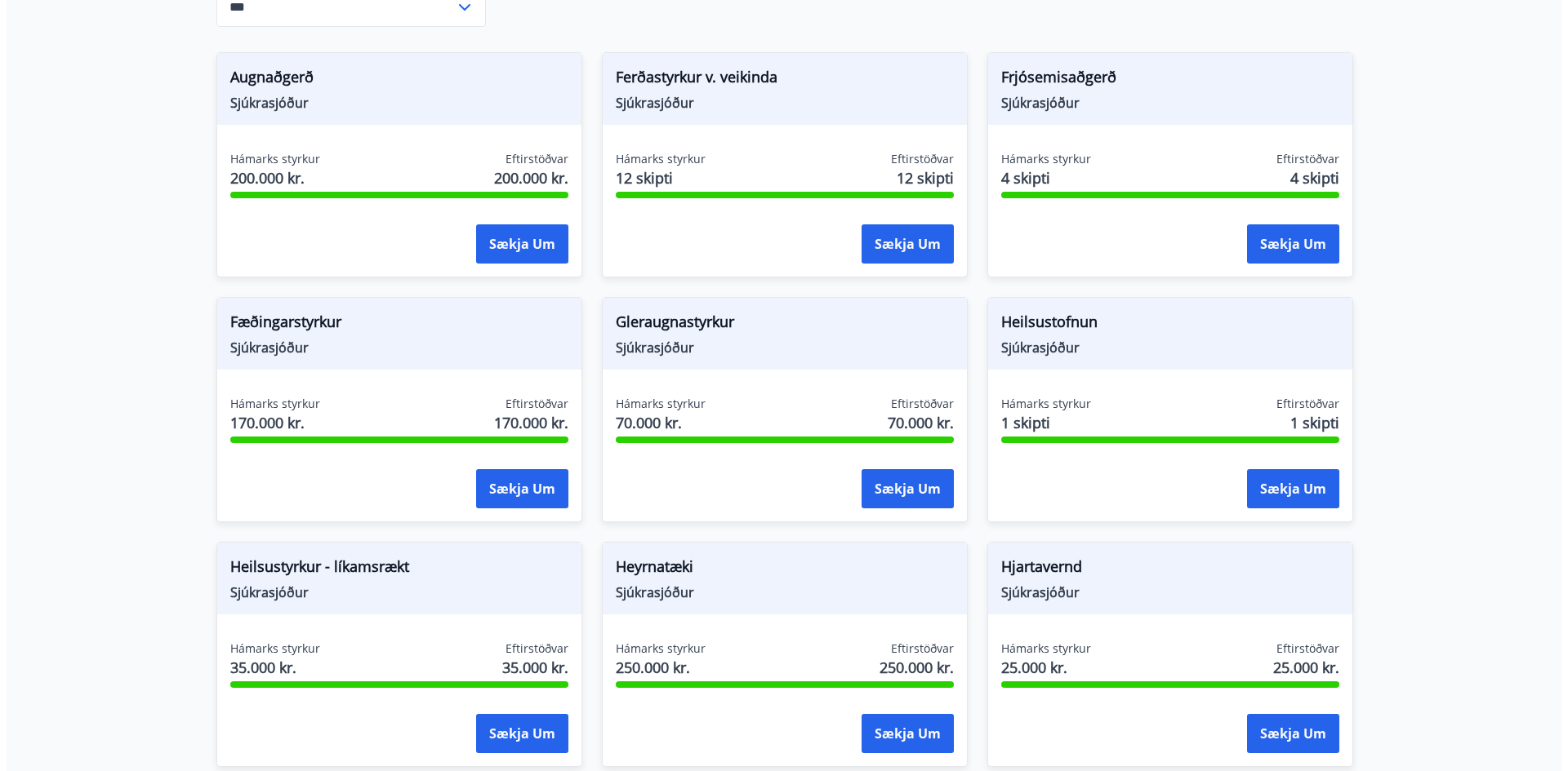
scroll to position [450, 0]
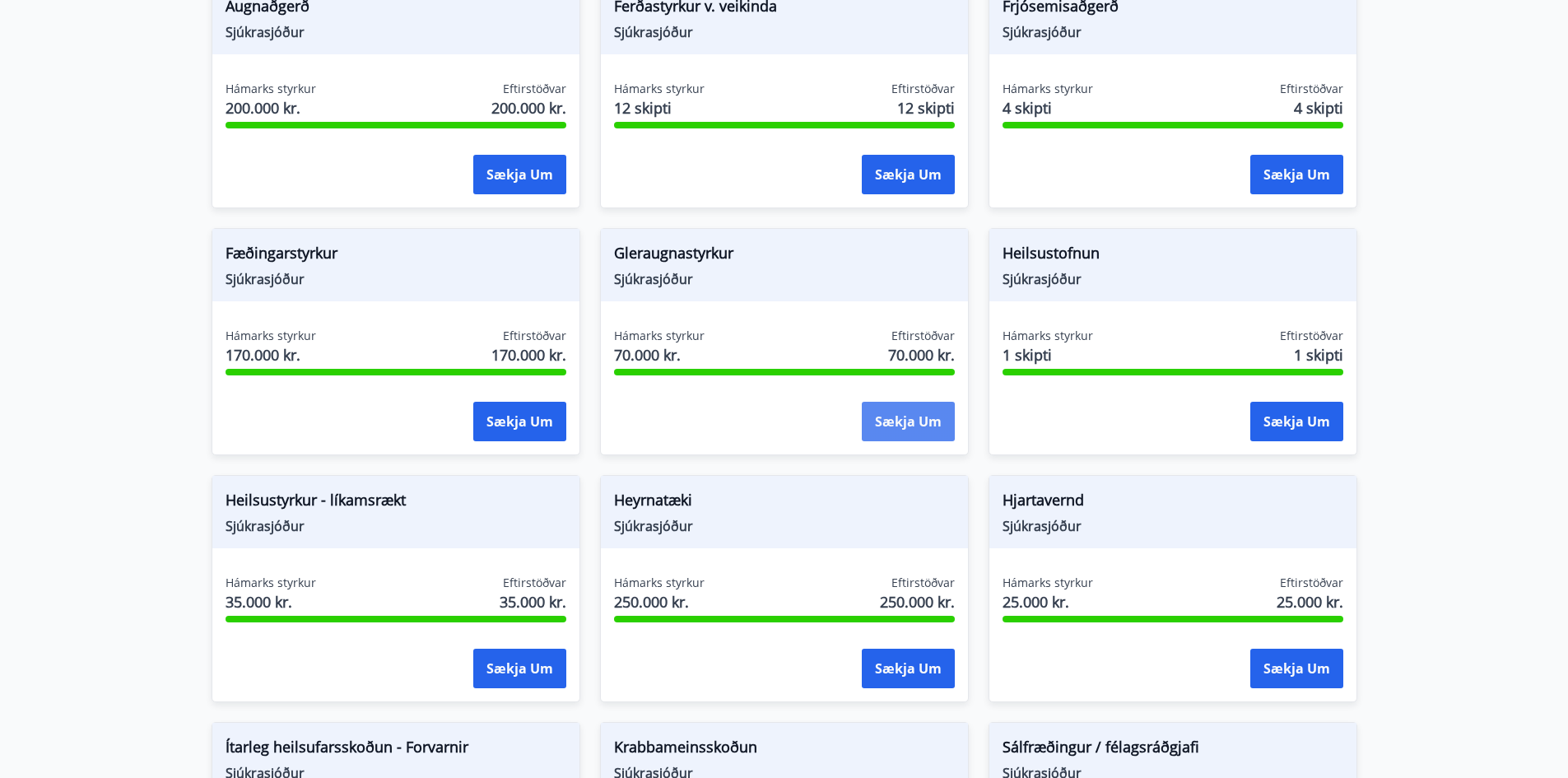
click at [896, 418] on button "Sækja um" at bounding box center [908, 422] width 93 height 40
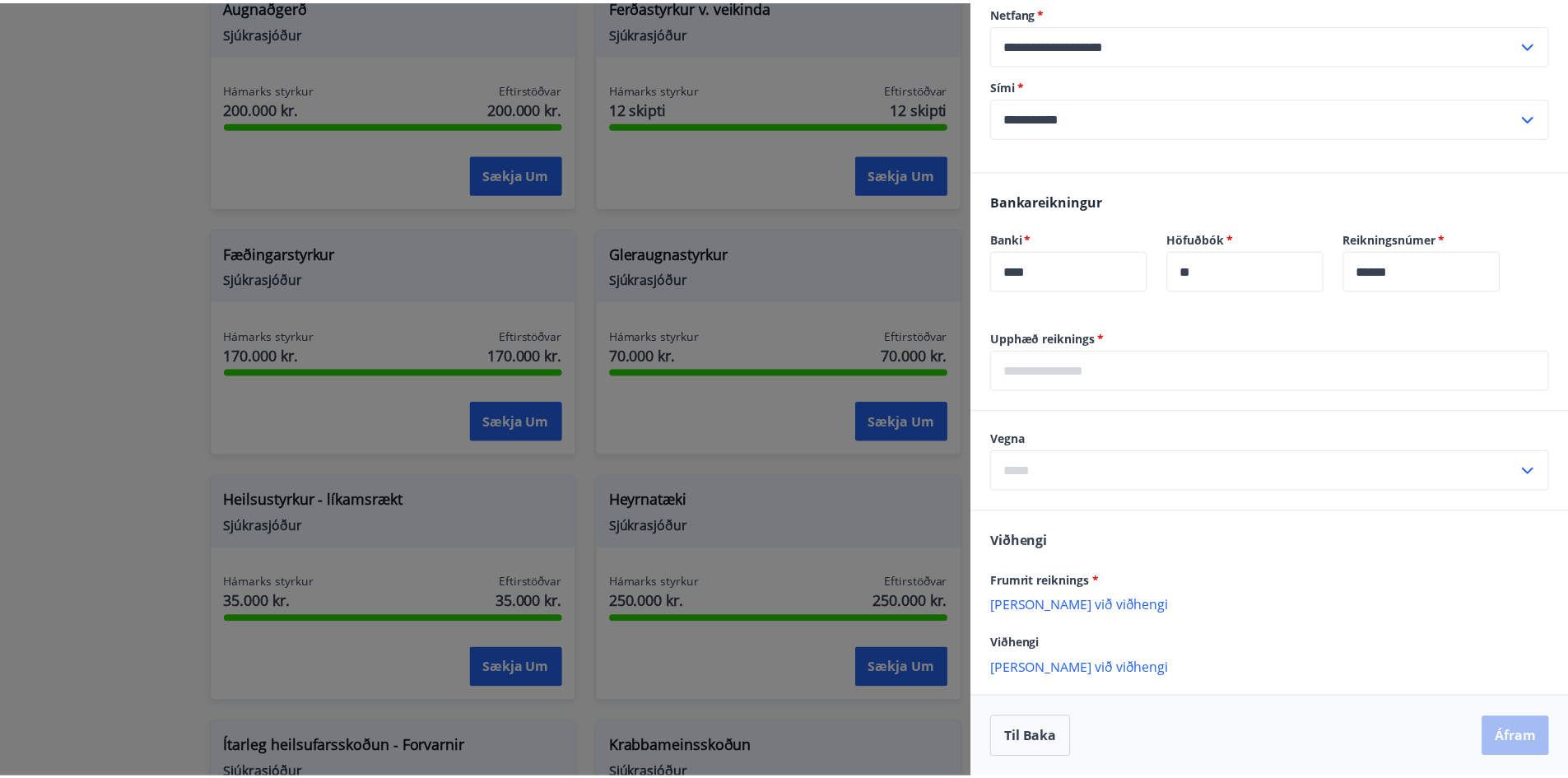
scroll to position [0, 0]
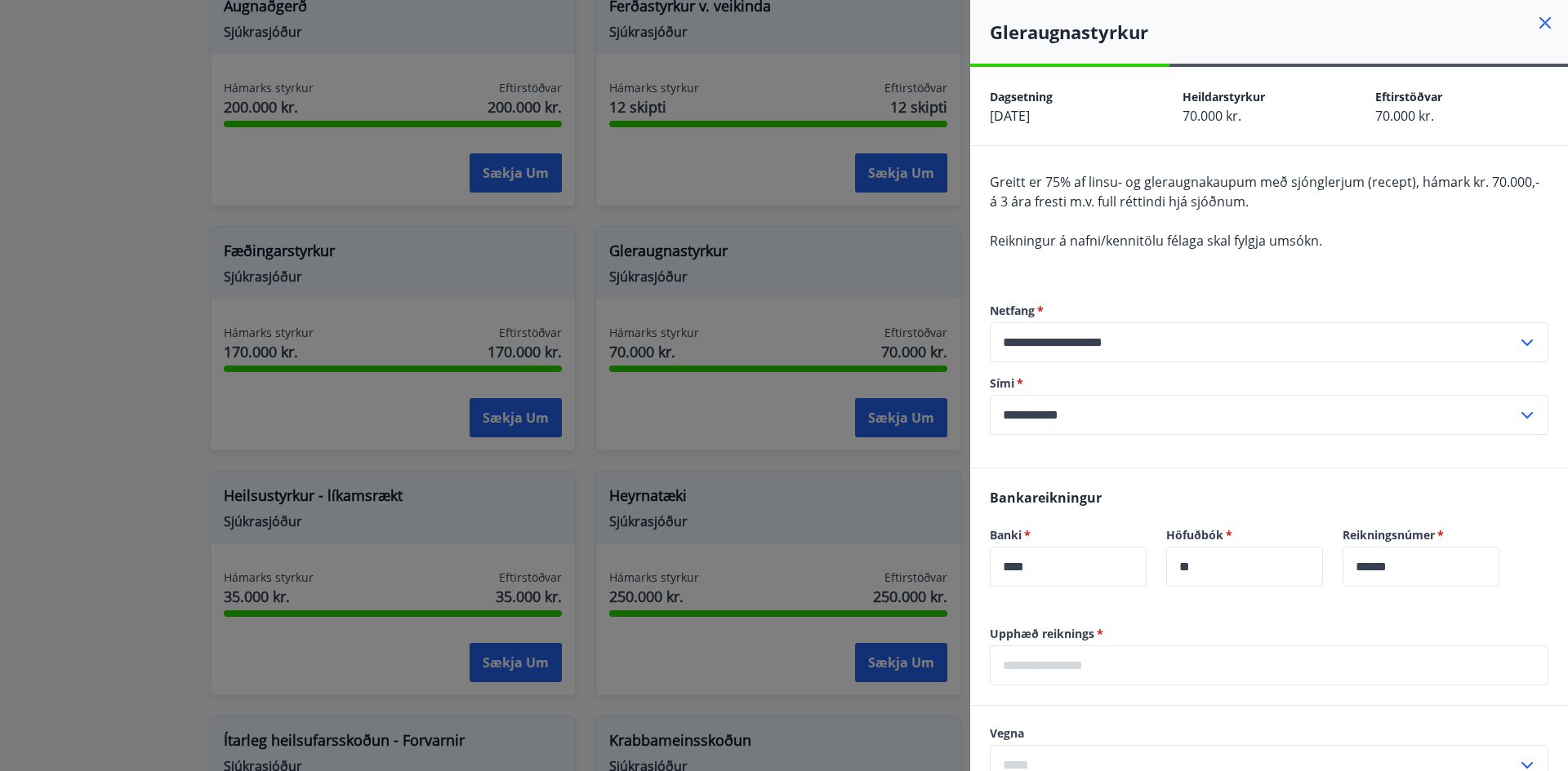
drag, startPoint x: 1532, startPoint y: 20, endPoint x: 1441, endPoint y: 16, distance: 91.1
click at [1535, 19] on icon at bounding box center [1545, 23] width 20 height 20
